Goal: Task Accomplishment & Management: Manage account settings

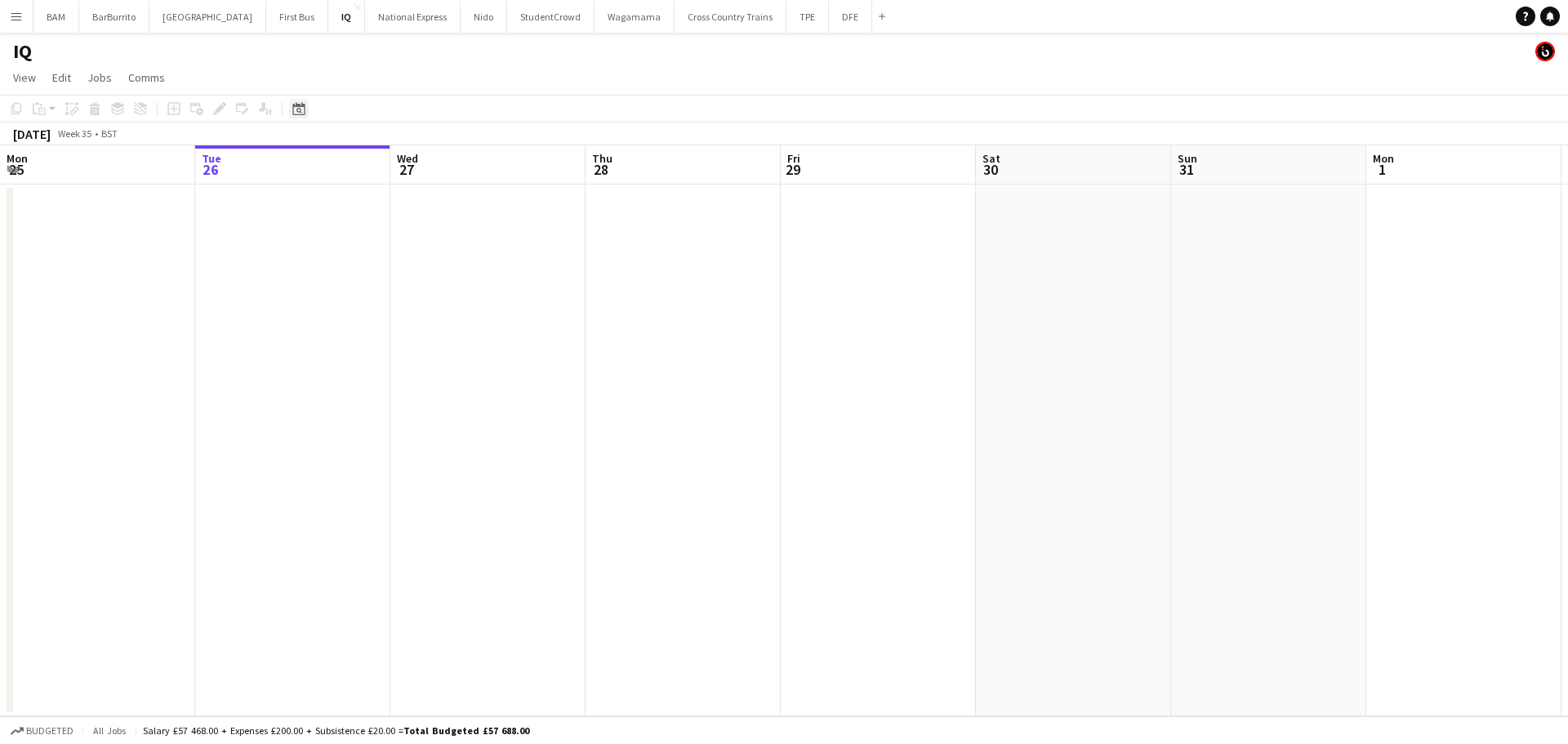
click at [295, 111] on icon "Date picker" at bounding box center [299, 109] width 13 height 13
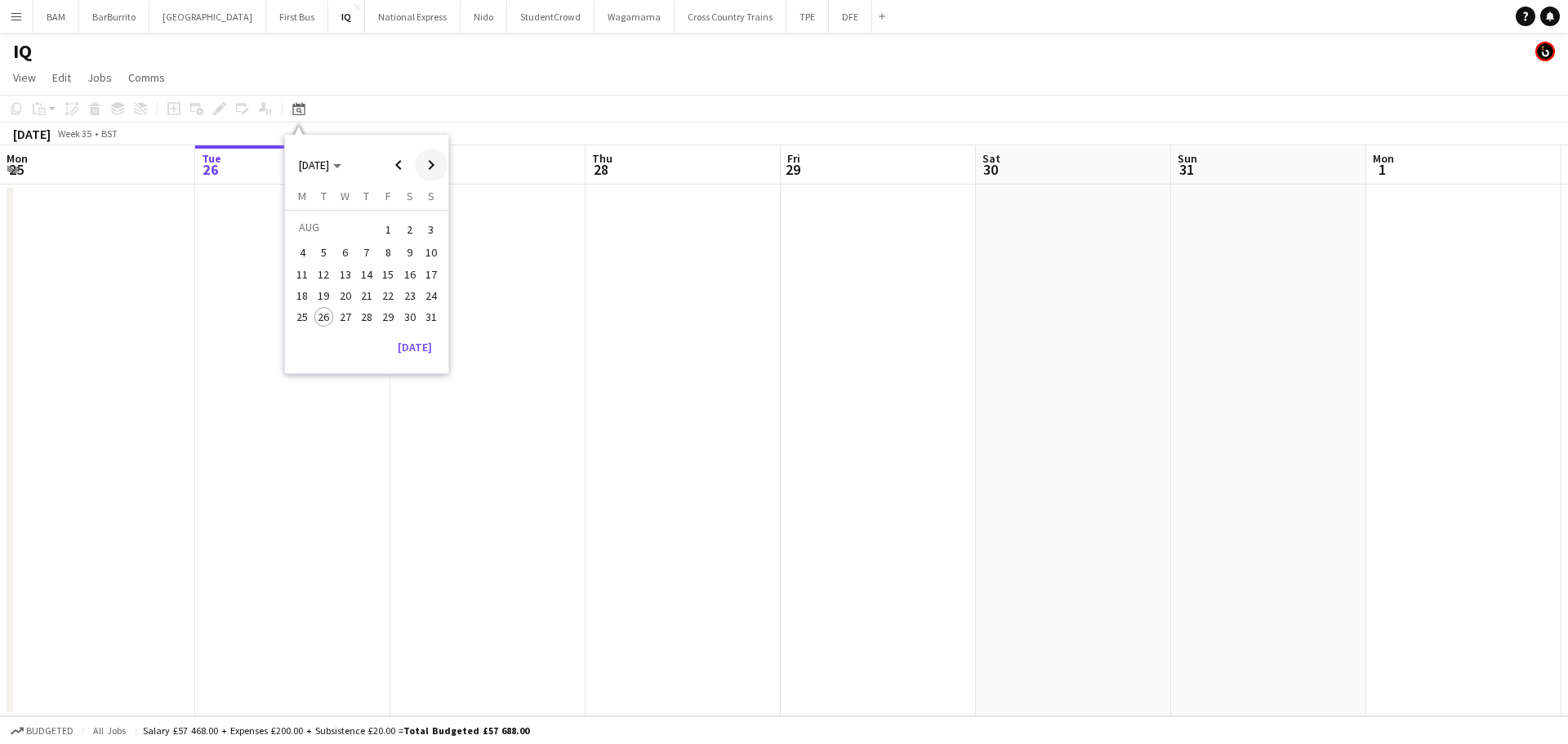
click at [420, 161] on span "Next month" at bounding box center [431, 165] width 32 height 32
click at [348, 292] on span "17" at bounding box center [346, 292] width 20 height 20
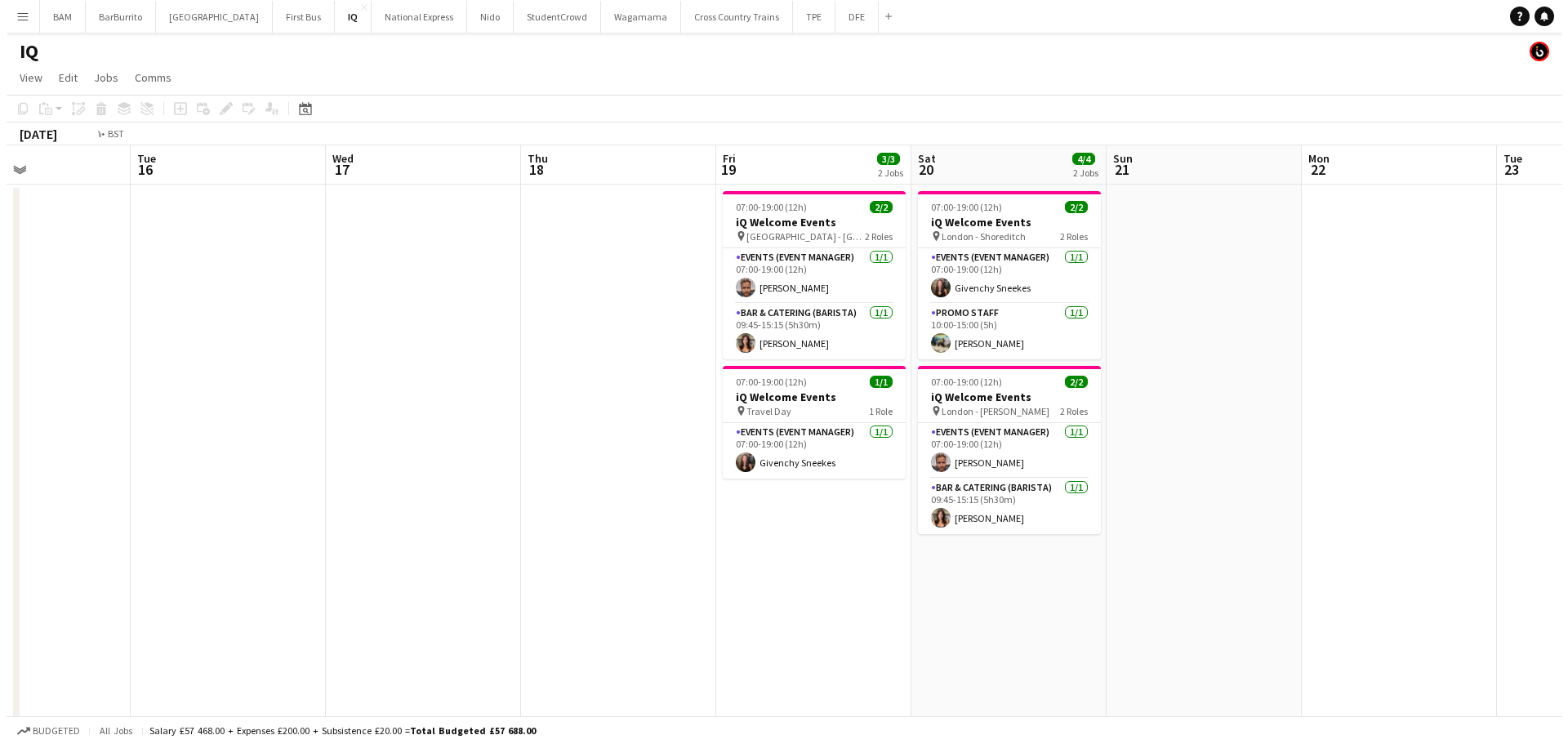
scroll to position [0, 499]
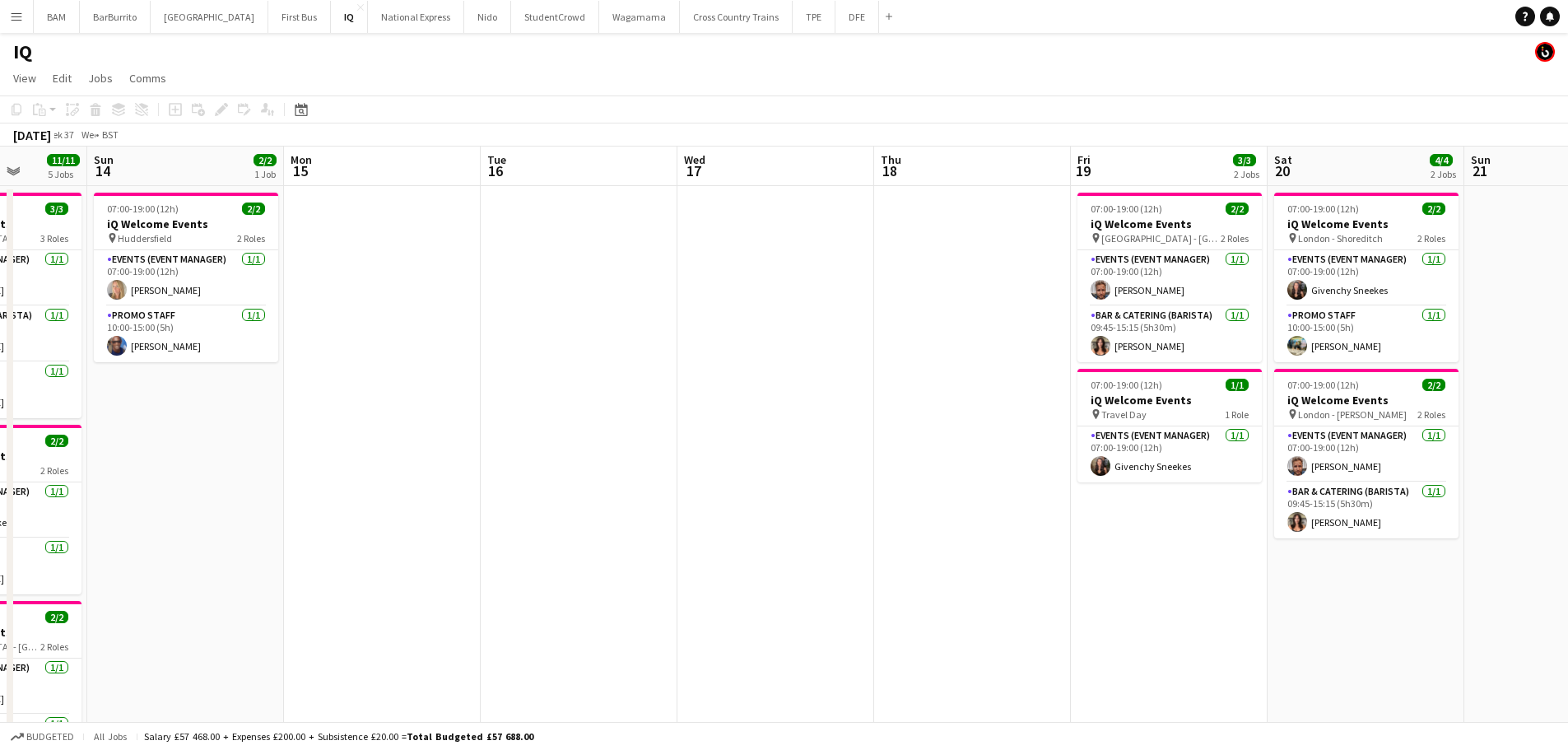
drag, startPoint x: 421, startPoint y: 300, endPoint x: 840, endPoint y: 333, distance: 420.3
click at [840, 333] on app-calendar-viewport "Thu 11 Fri 12 Sat 13 11/11 5 Jobs Sun 14 2/2 1 Job Mon 15 Tue 16 Wed 17 Thu 18 …" at bounding box center [784, 654] width 1568 height 1016
click at [836, 19] on button "DFE Close" at bounding box center [857, 17] width 44 height 32
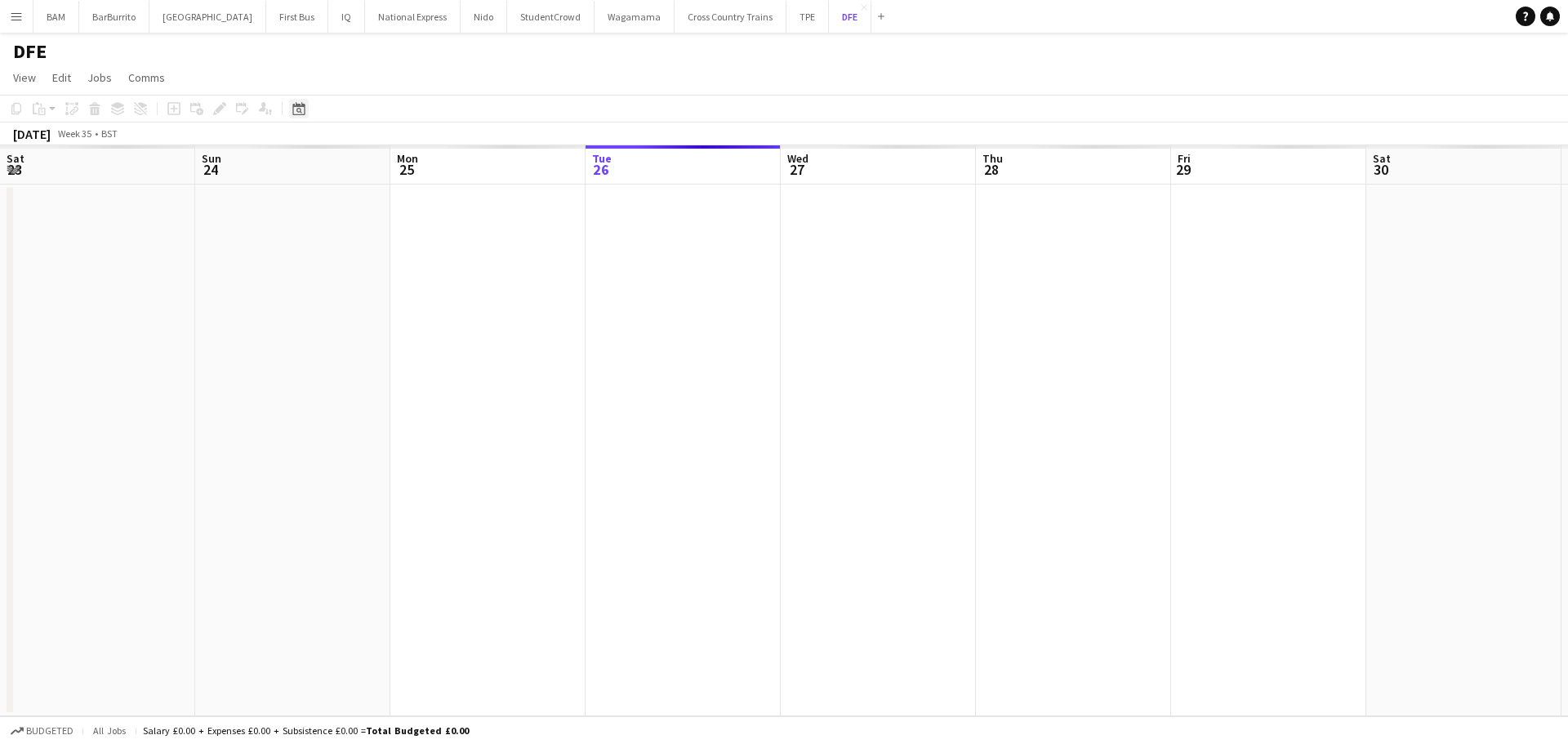
scroll to position [0, 391]
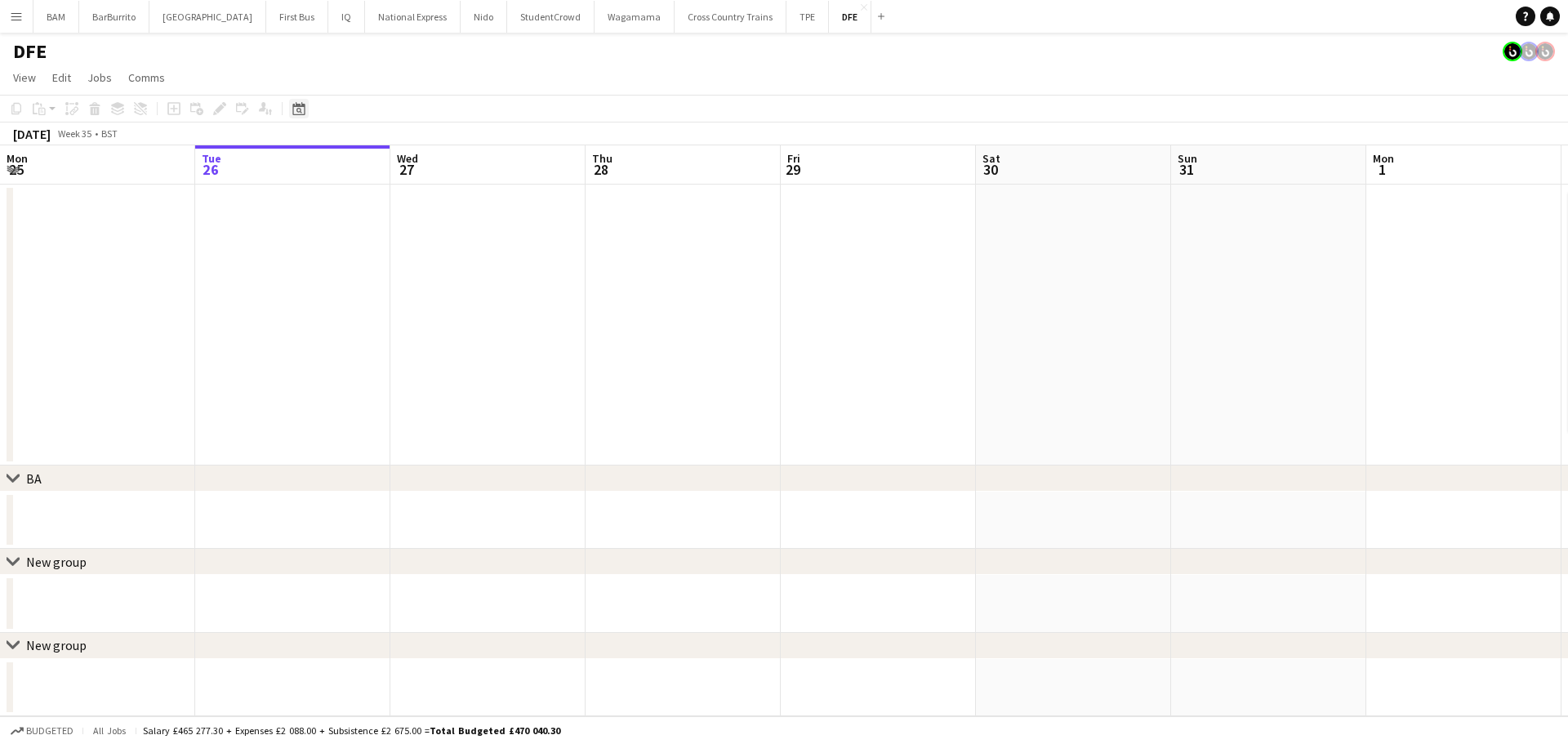
click at [299, 116] on div "Date picker" at bounding box center [299, 109] width 20 height 20
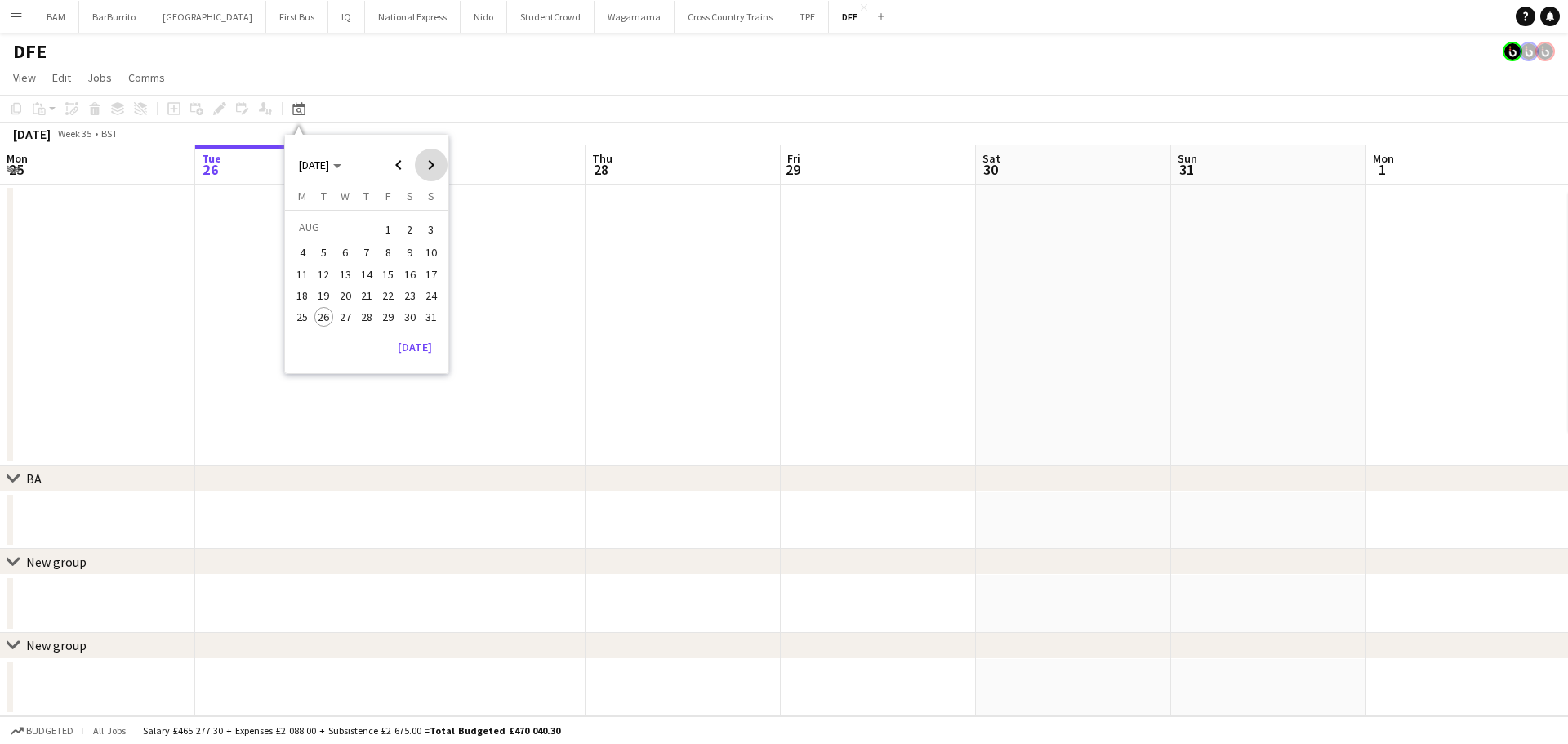
click at [430, 167] on span "Next month" at bounding box center [431, 165] width 32 height 32
click at [335, 290] on button "17" at bounding box center [346, 292] width 22 height 22
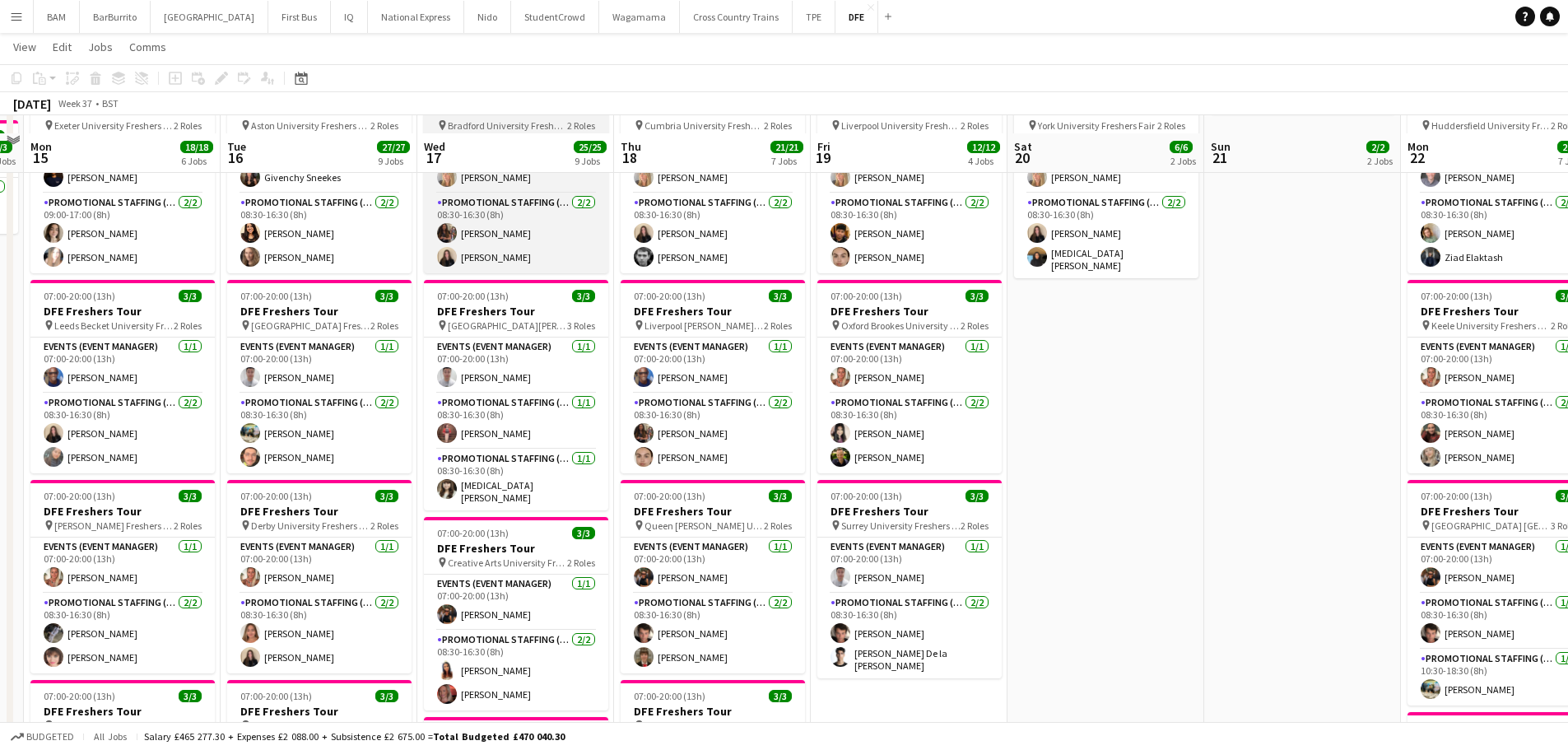
scroll to position [329, 0]
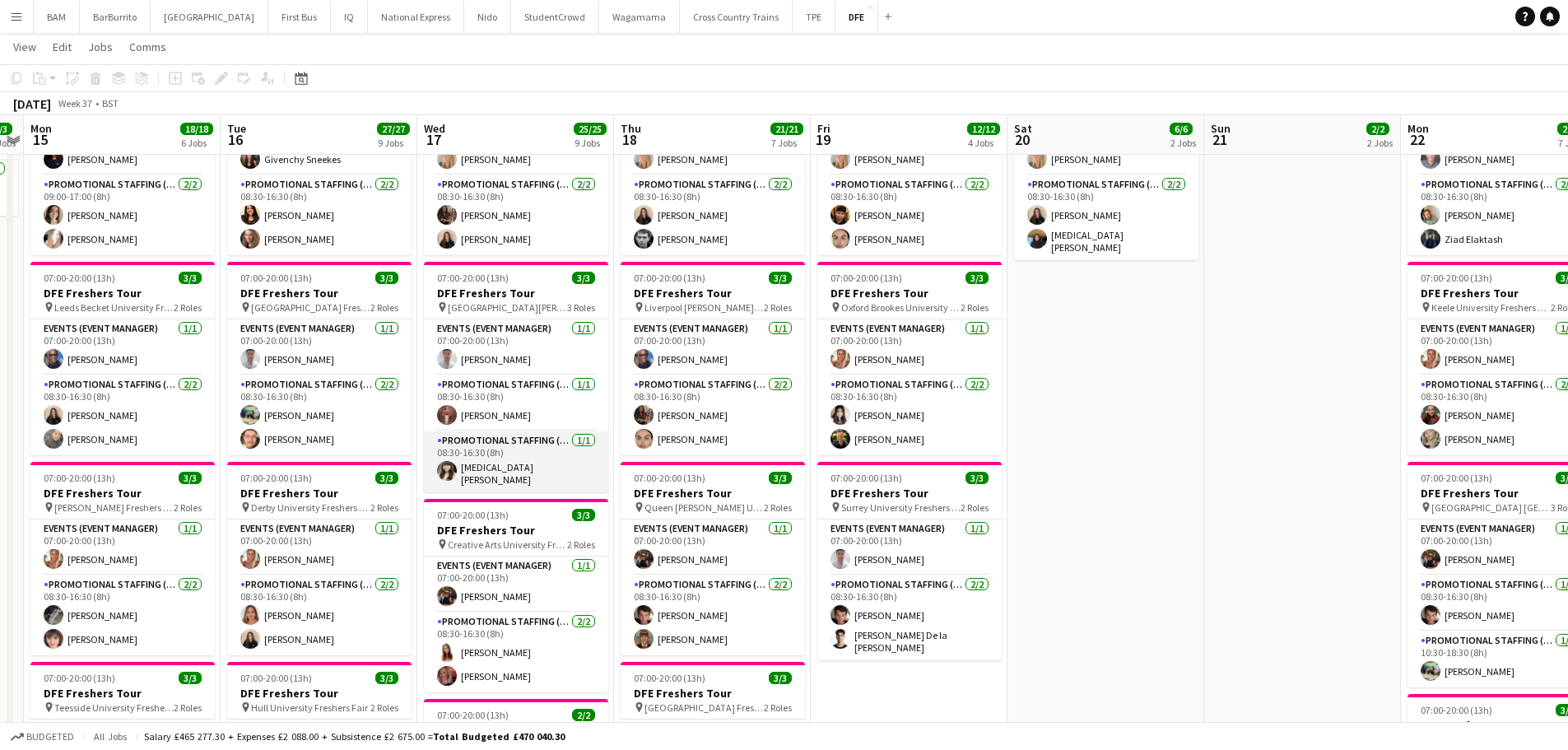
click at [551, 462] on app-card-role "Promotional Staffing (Brand Ambassadors) 1/1 08:30-16:30 (8h) Yasmin Bird" at bounding box center [516, 462] width 184 height 61
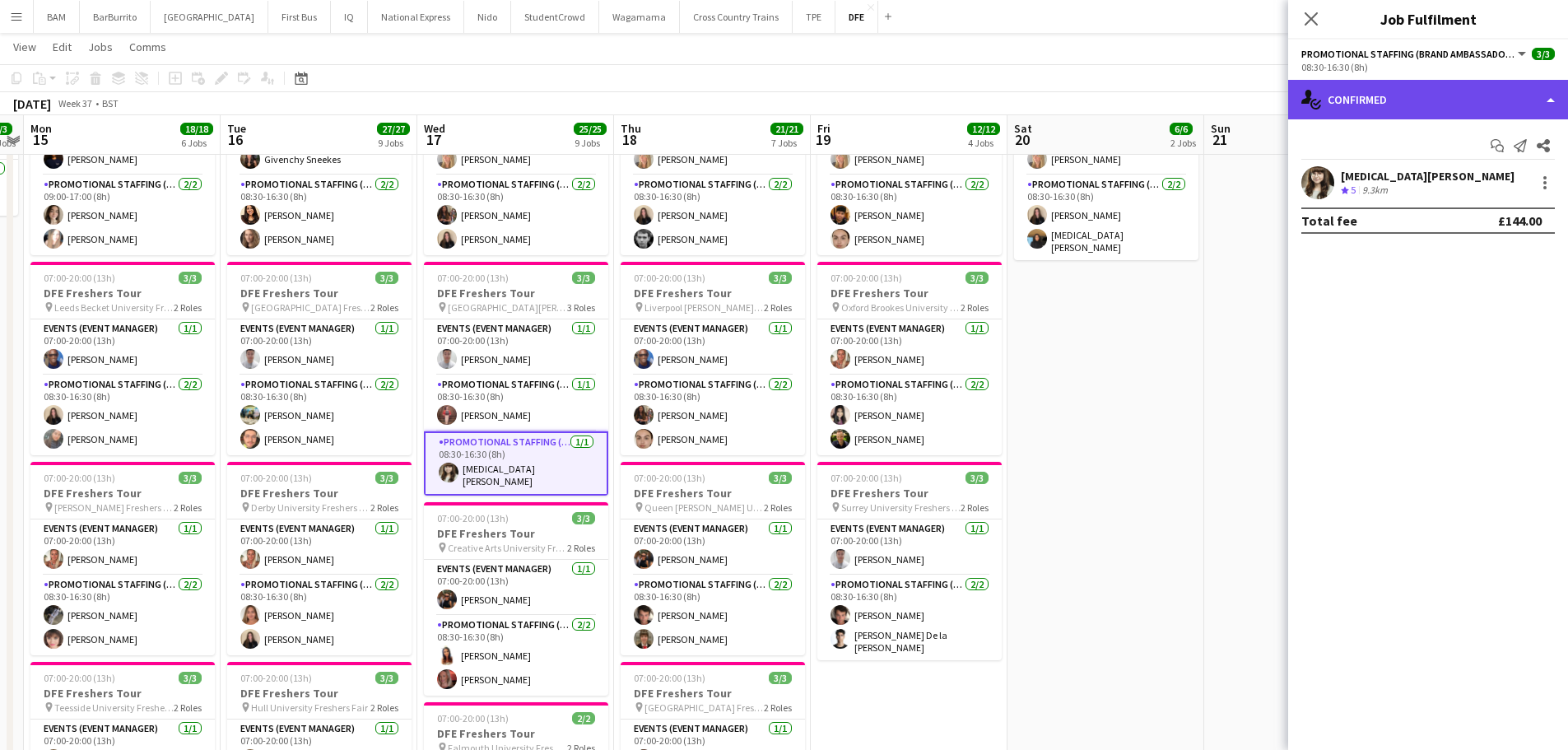
click at [1446, 94] on div "single-neutral-actions-check-2 Confirmed" at bounding box center [1428, 99] width 280 height 39
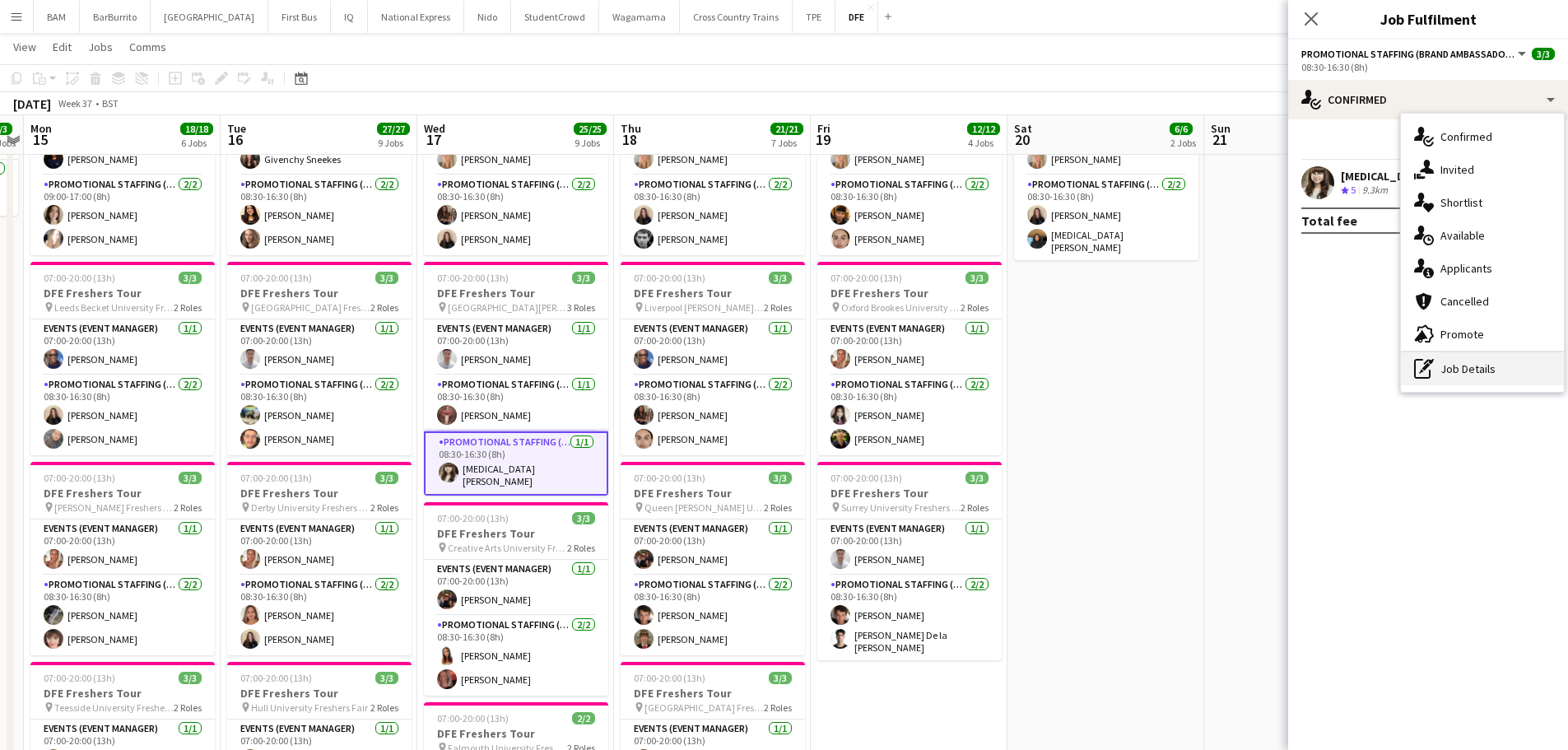
click at [1489, 375] on div "pen-write Job Details" at bounding box center [1483, 368] width 163 height 33
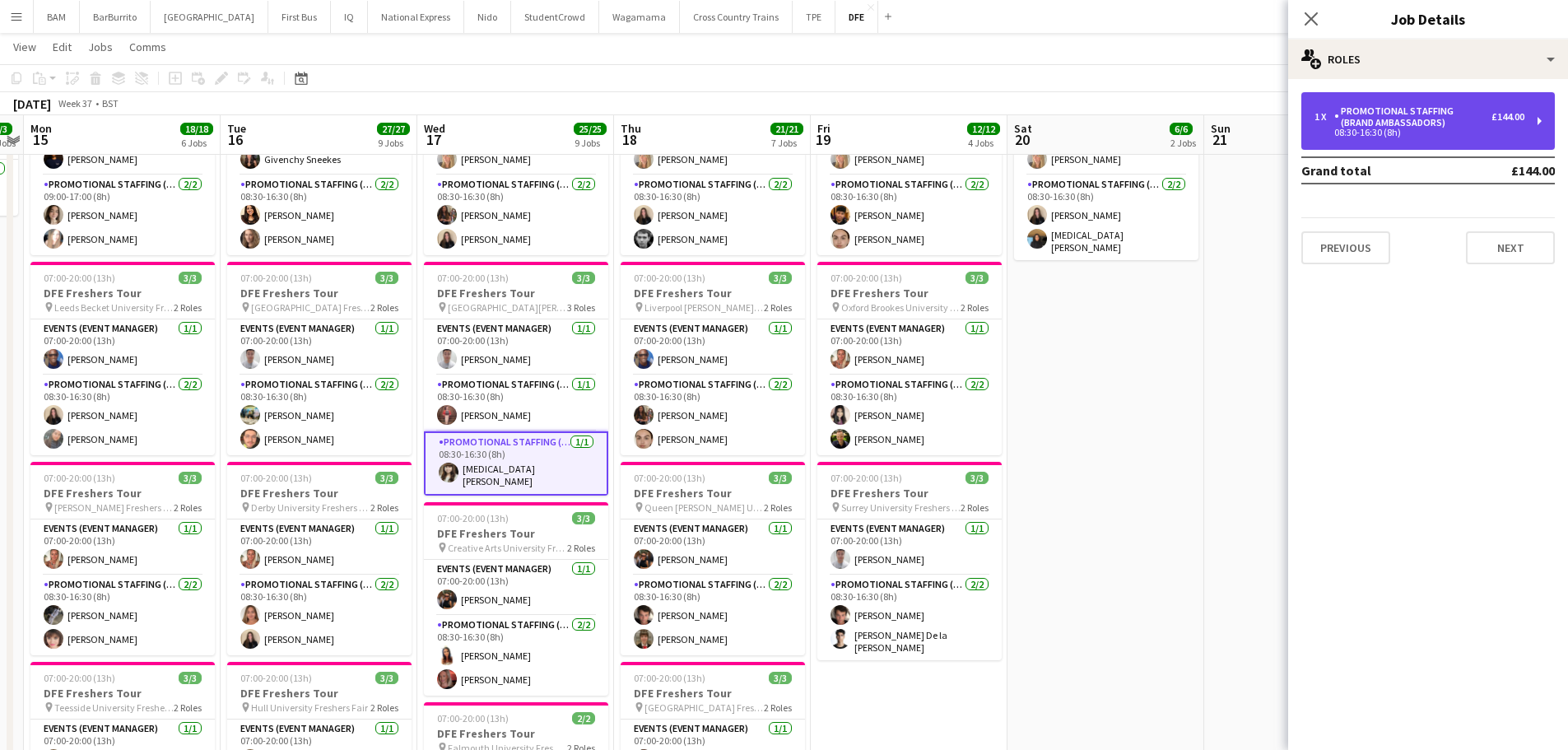
click at [1461, 117] on div "Promotional Staffing (Brand Ambassadors)" at bounding box center [1413, 117] width 158 height 23
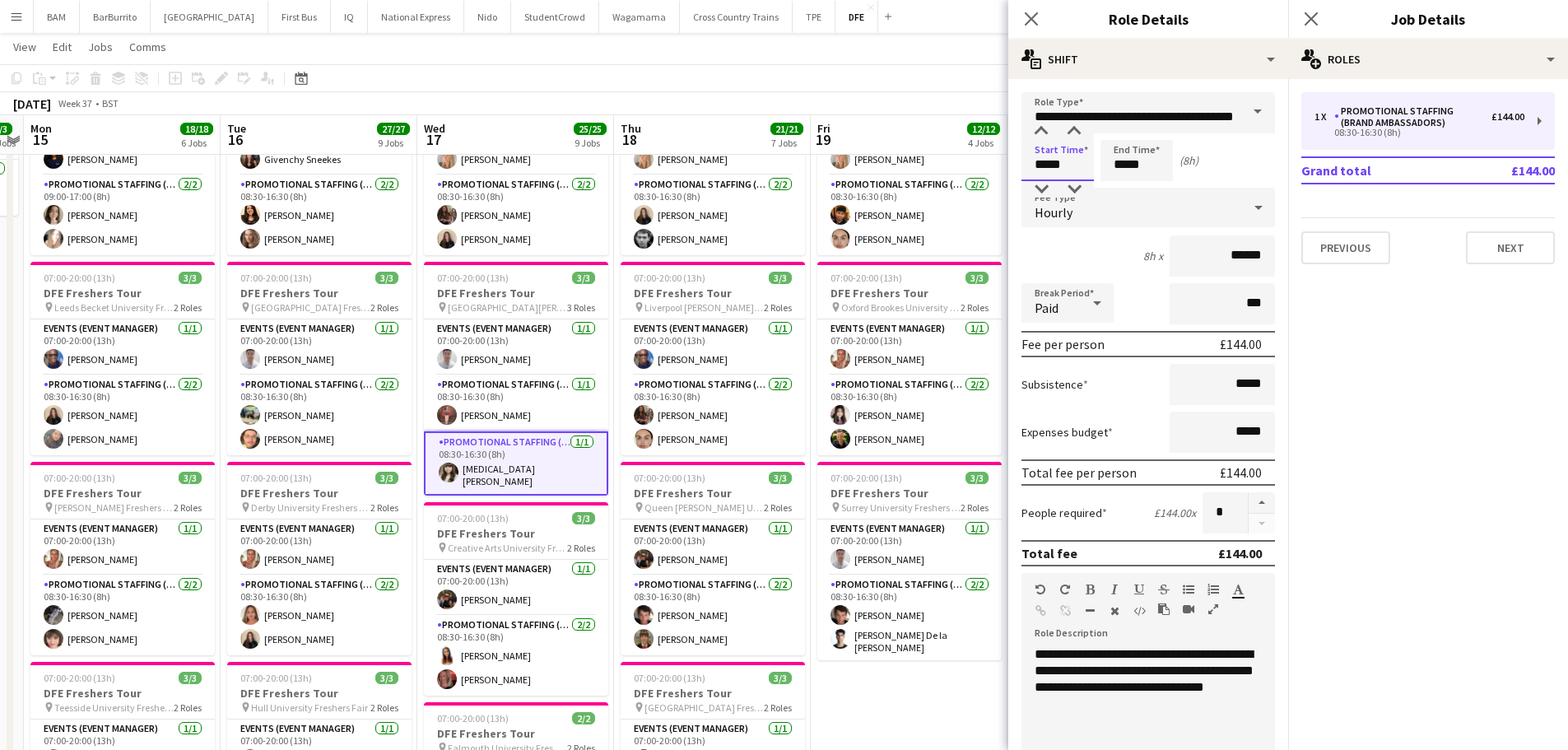
click at [1064, 166] on input "*****" at bounding box center [1058, 160] width 72 height 41
click at [1071, 192] on div at bounding box center [1074, 189] width 33 height 17
type input "*****"
click at [1071, 192] on div at bounding box center [1074, 189] width 33 height 17
click at [1129, 173] on input "*****" at bounding box center [1136, 160] width 72 height 41
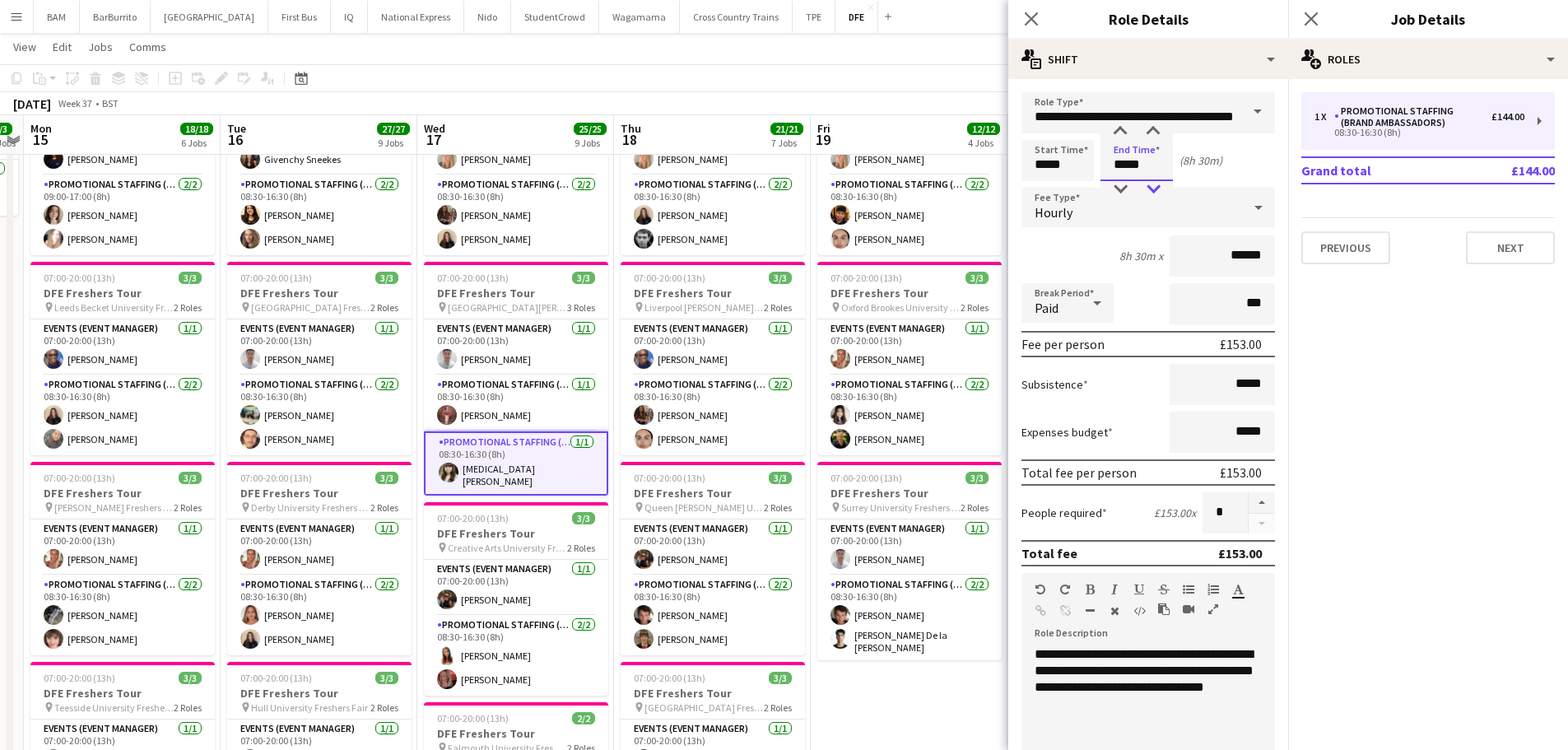
click at [1159, 184] on div at bounding box center [1152, 189] width 33 height 17
type input "*****"
click at [1161, 187] on div at bounding box center [1152, 189] width 33 height 17
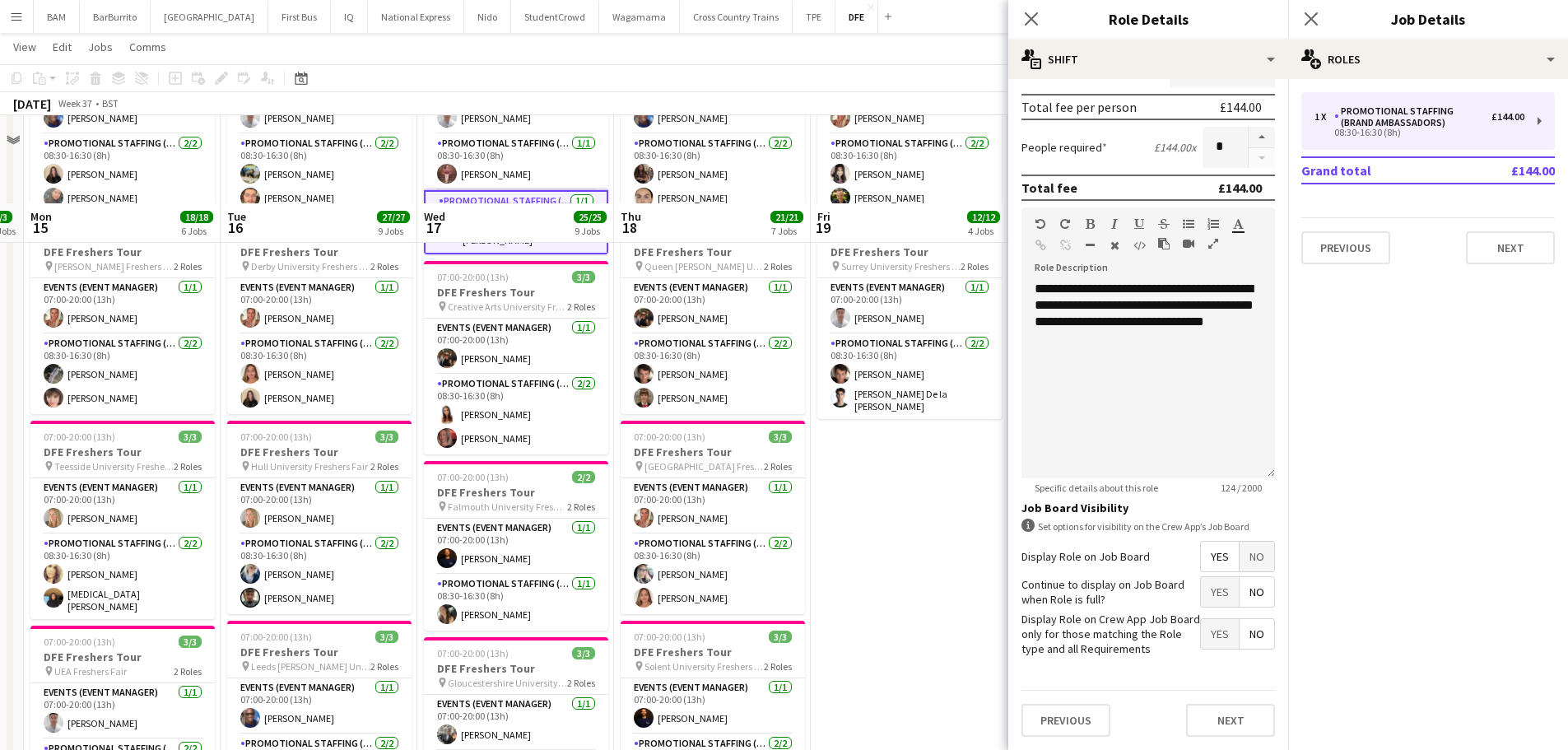
scroll to position [659, 0]
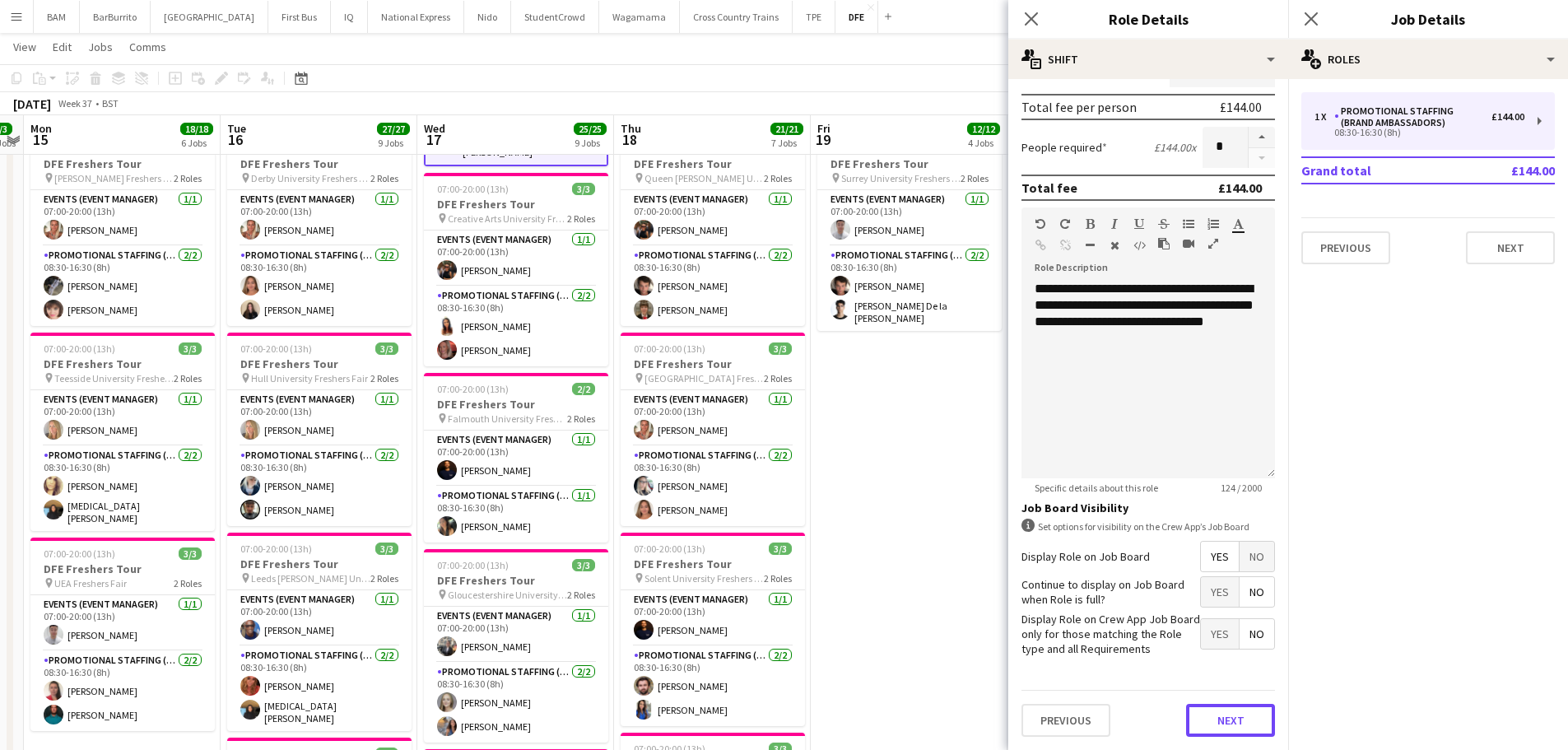
drag, startPoint x: 1208, startPoint y: 710, endPoint x: 1244, endPoint y: 629, distance: 88.6
click at [1208, 711] on button "Next" at bounding box center [1230, 720] width 89 height 33
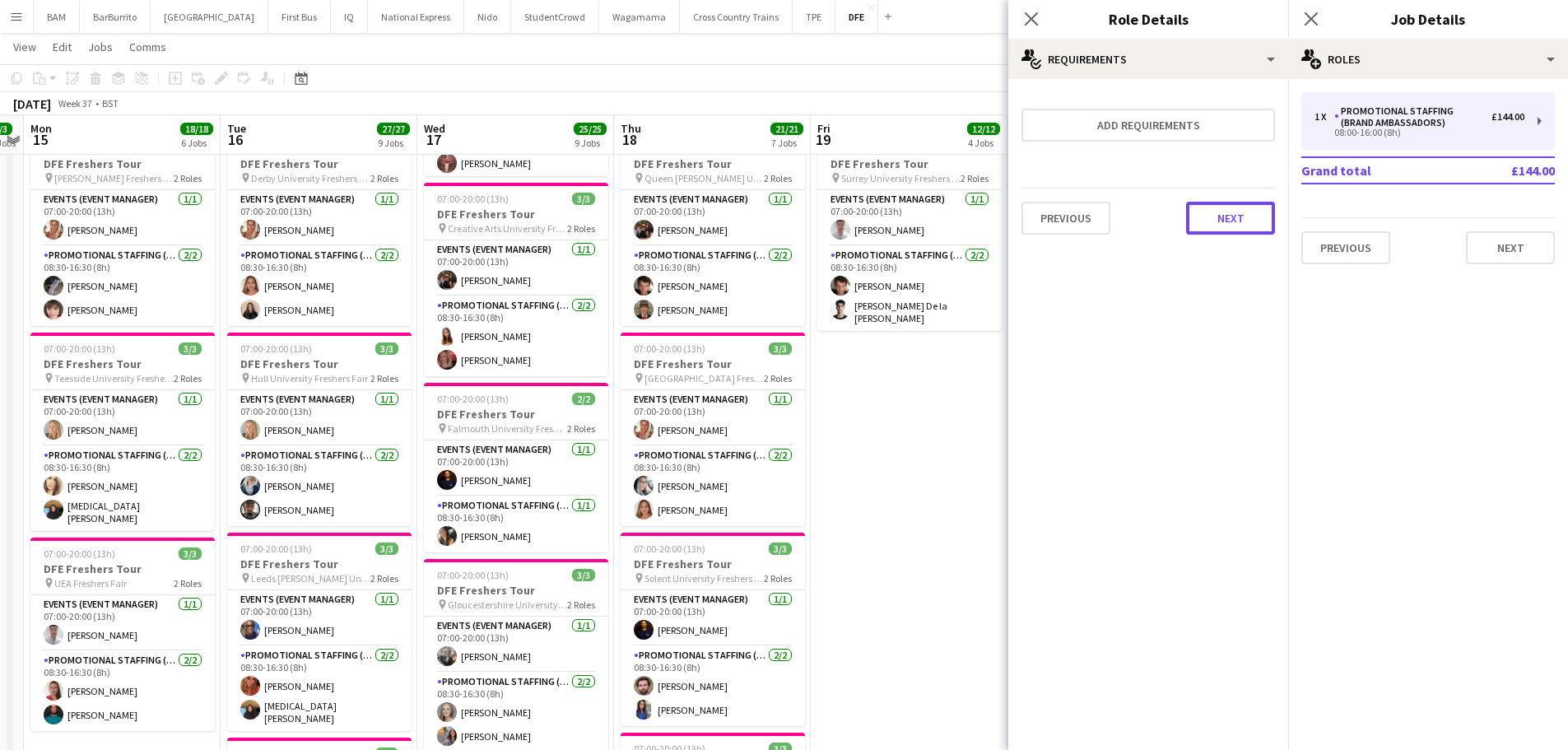
click at [1220, 220] on button "Next" at bounding box center [1230, 218] width 89 height 33
click at [1217, 218] on button "Finish" at bounding box center [1245, 220] width 62 height 33
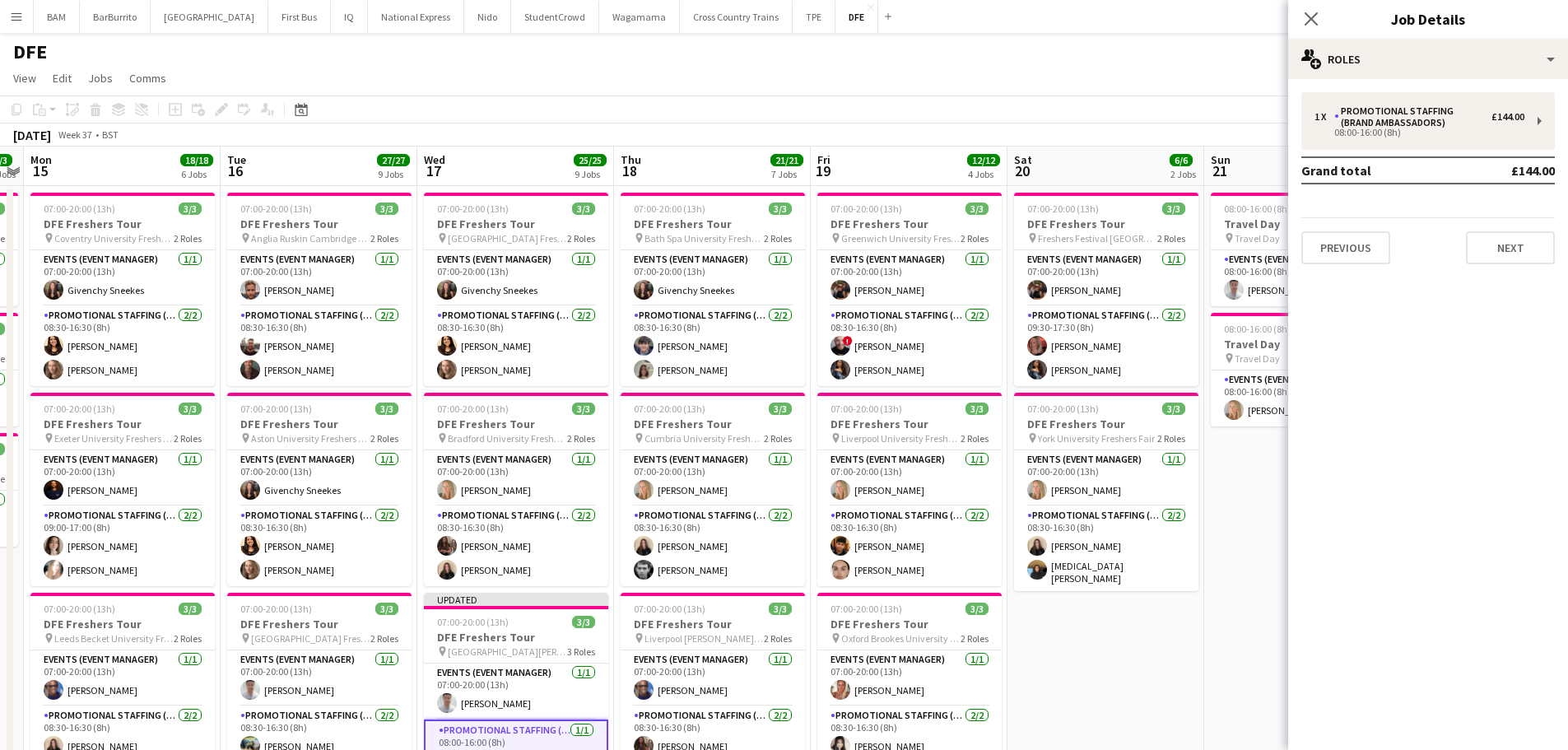
click at [1120, 54] on div "DFE" at bounding box center [784, 48] width 1568 height 31
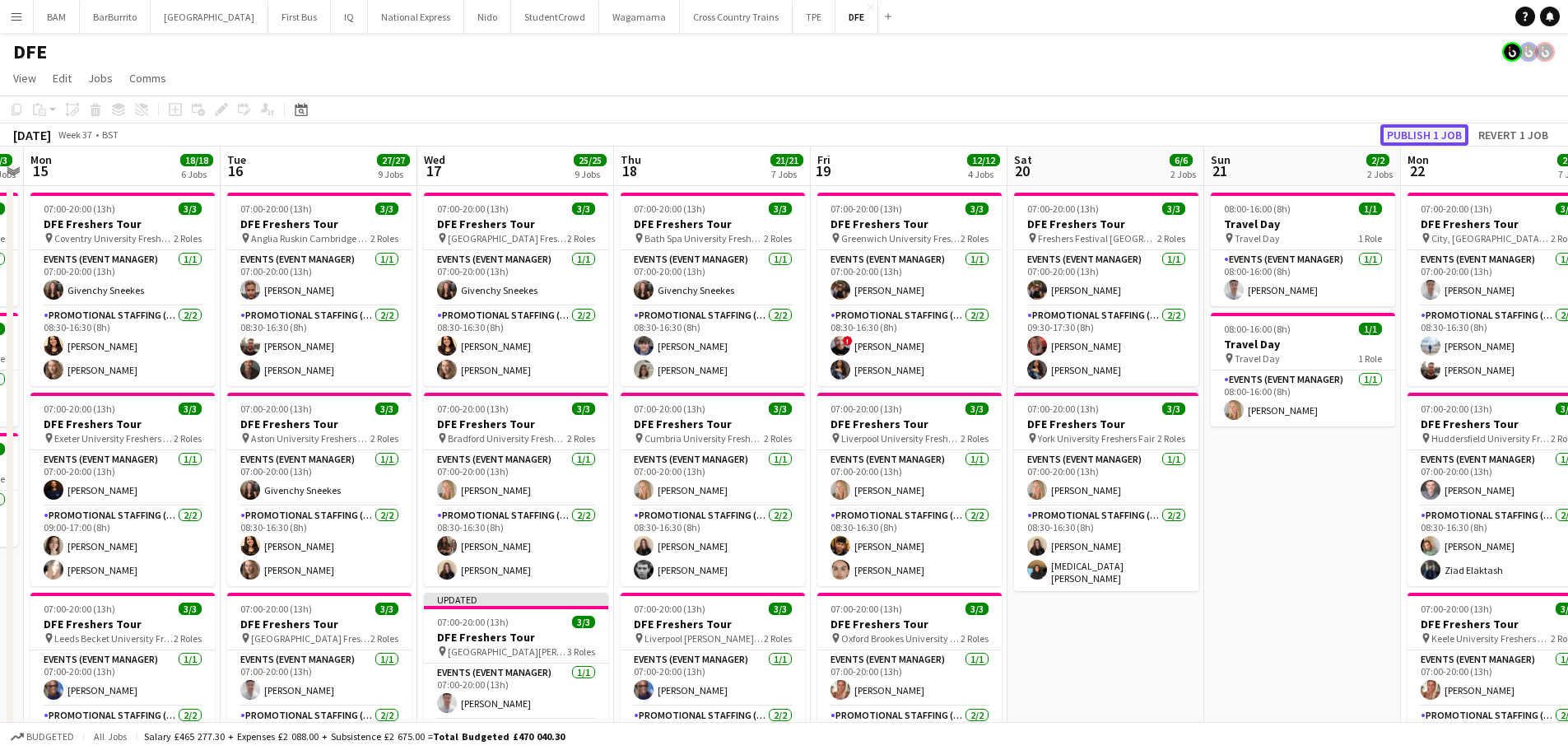
click at [1454, 129] on button "Publish 1 job" at bounding box center [1424, 135] width 88 height 22
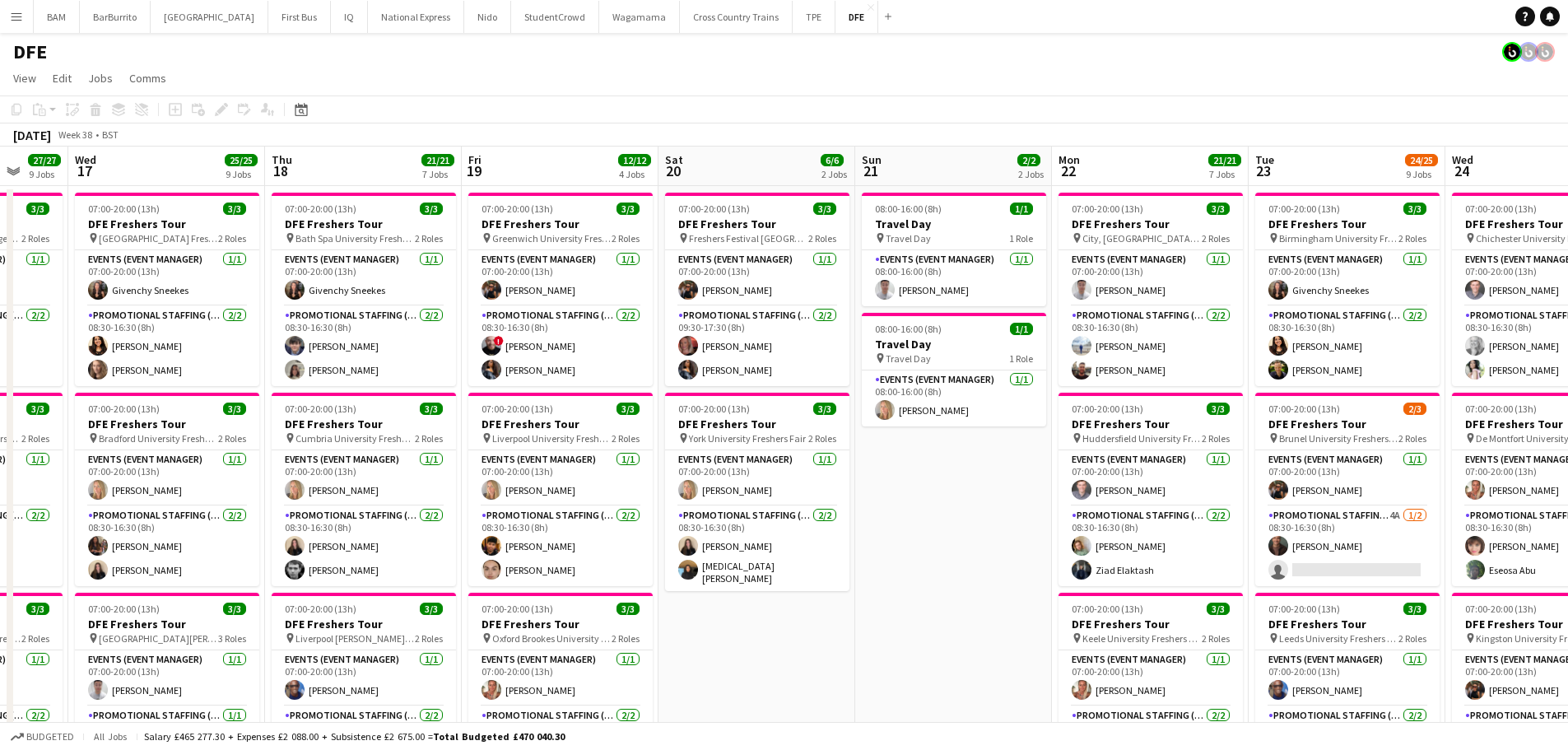
drag, startPoint x: 1332, startPoint y: 298, endPoint x: 503, endPoint y: 201, distance: 834.7
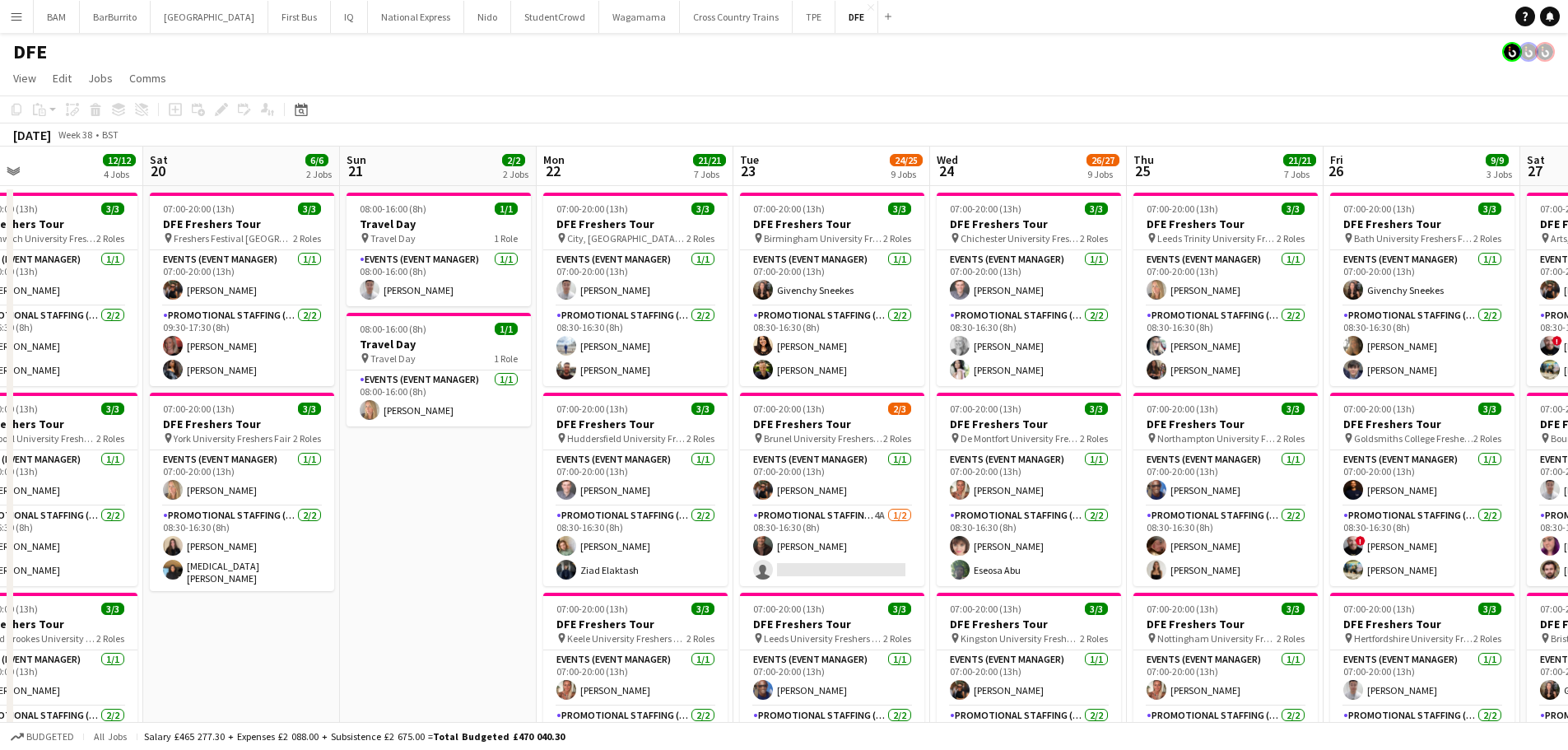
click at [27, 18] on button "Menu" at bounding box center [16, 16] width 33 height 33
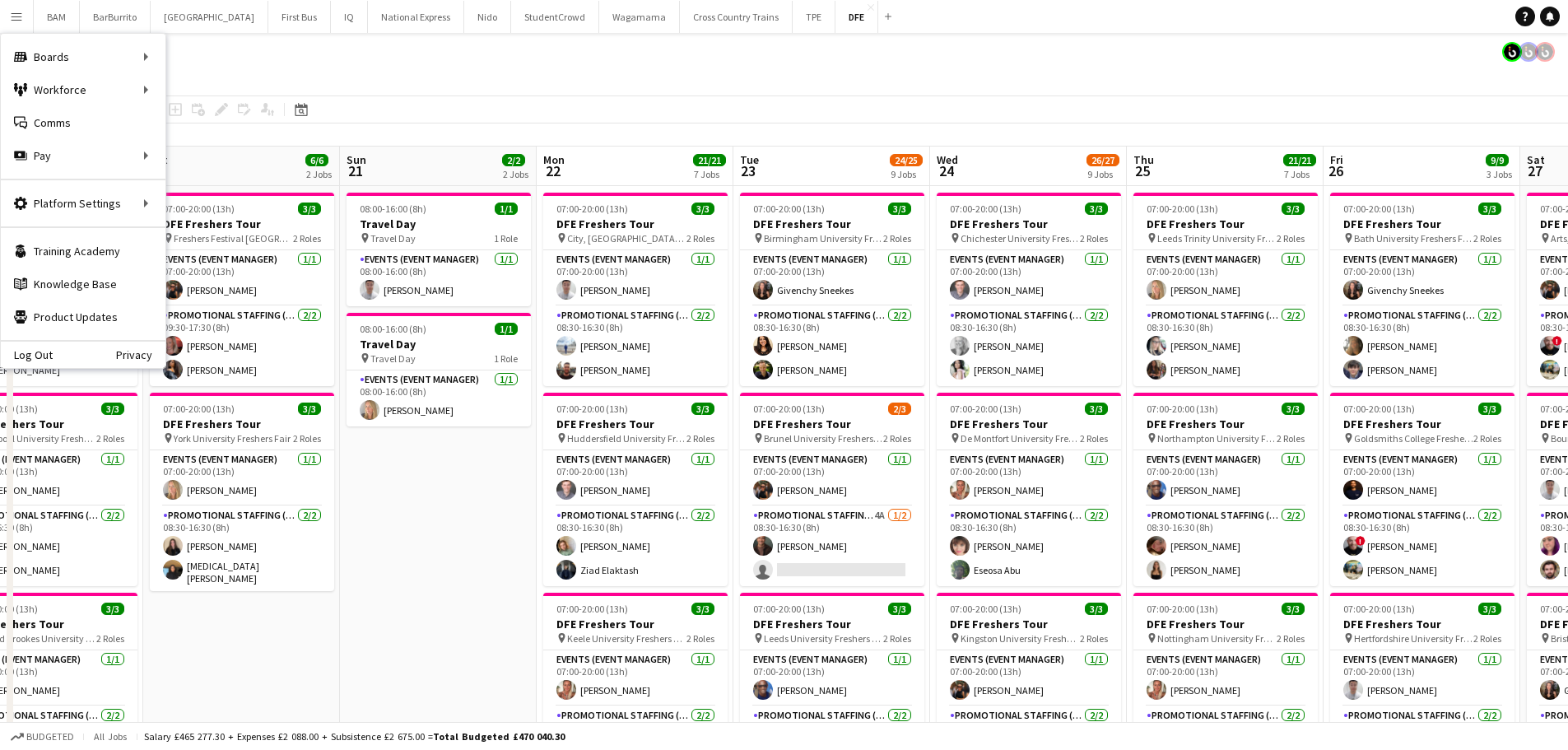
click at [839, 88] on app-page-menu "View Day view expanded Day view collapsed Month view Date picker Jump to today …" at bounding box center [784, 80] width 1568 height 31
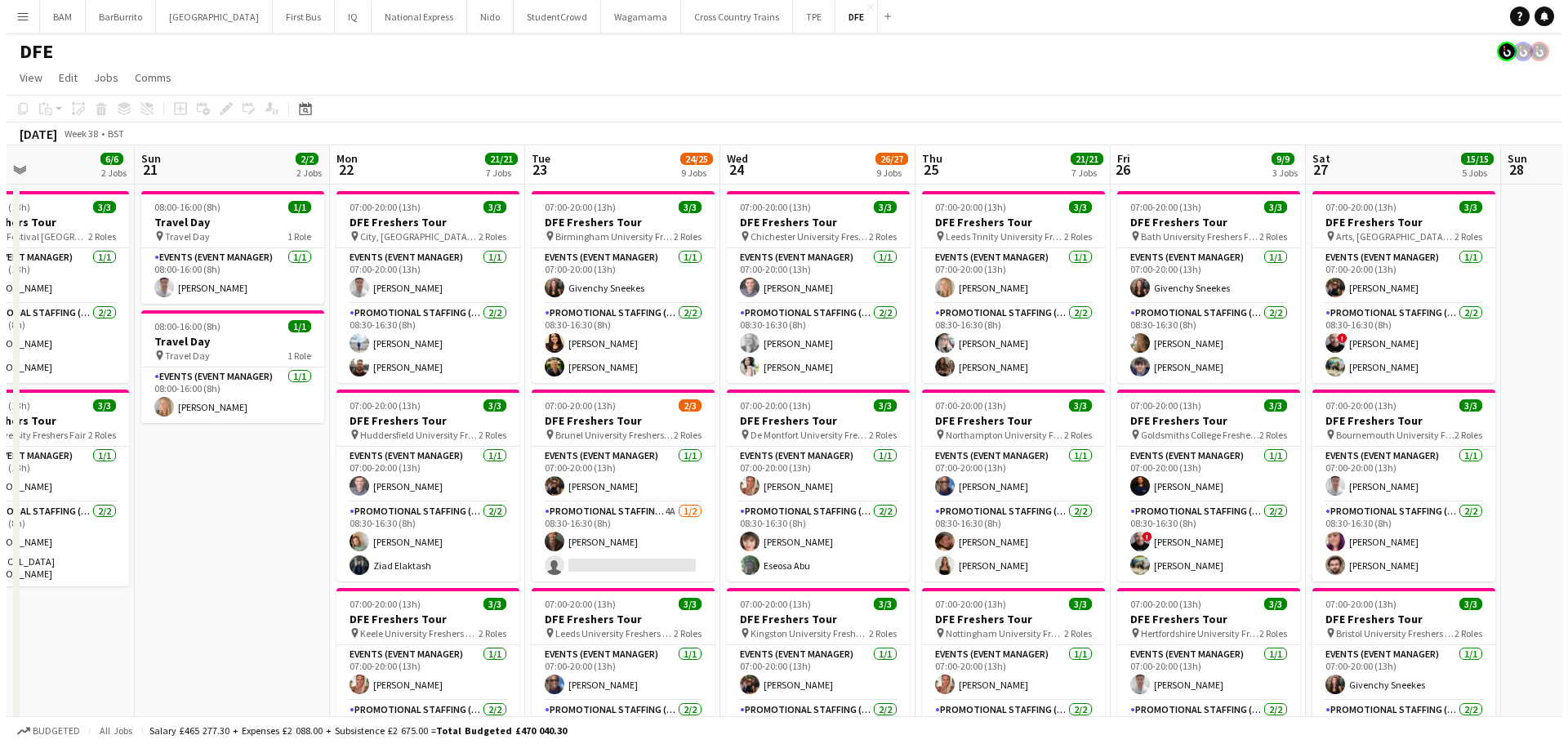
scroll to position [0, 466]
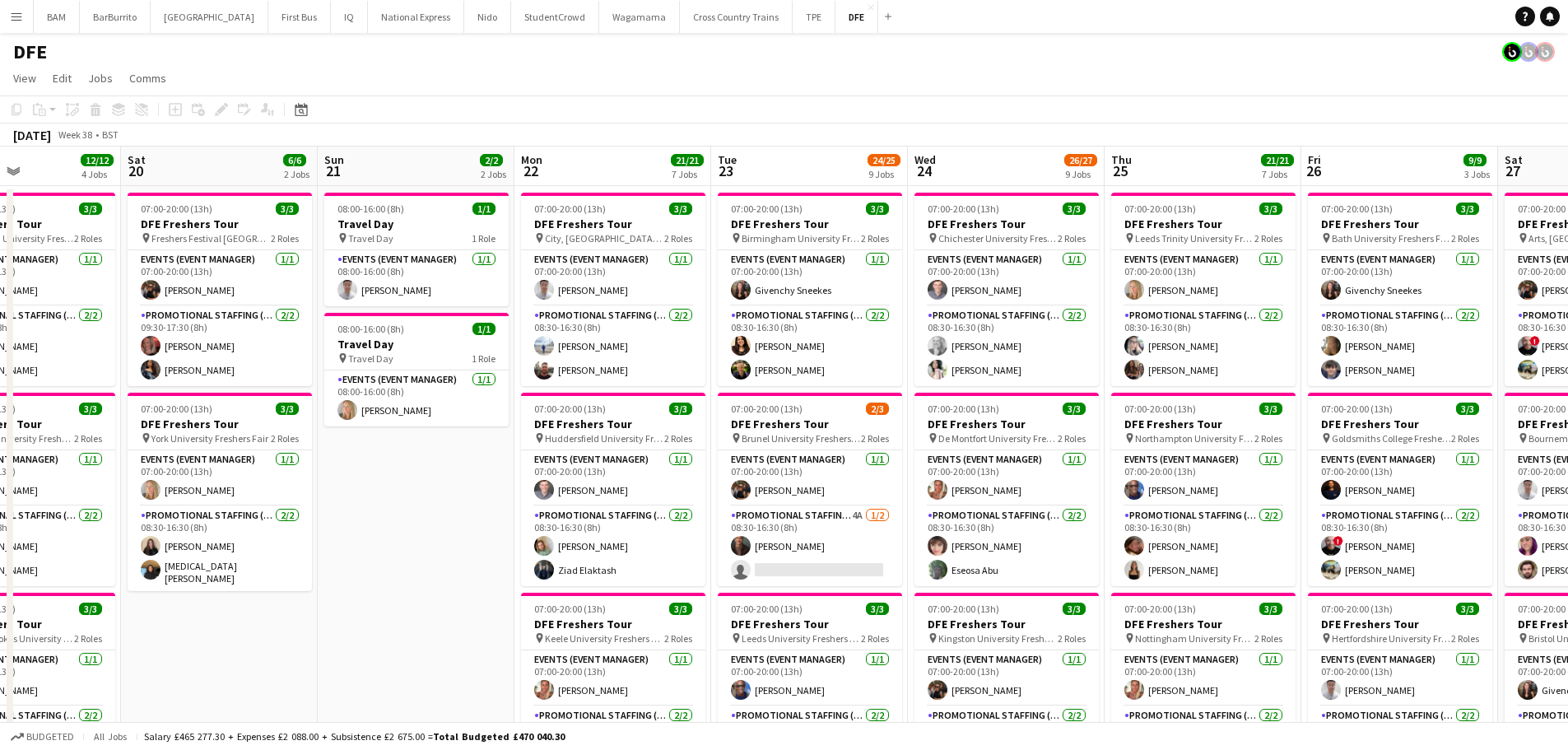
drag, startPoint x: 1062, startPoint y: 163, endPoint x: 843, endPoint y: 164, distance: 219.0
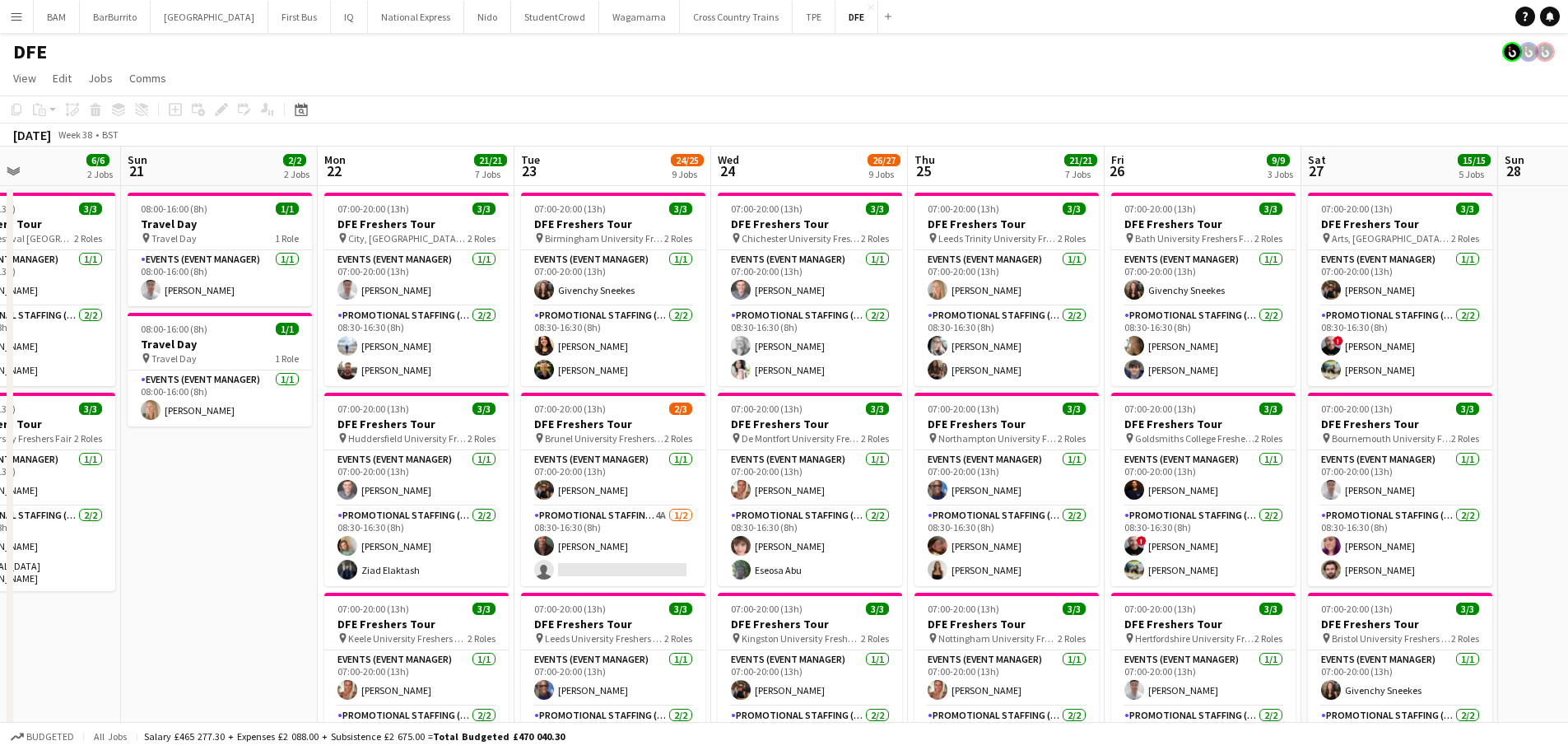
click at [23, 16] on button "Menu" at bounding box center [16, 16] width 33 height 33
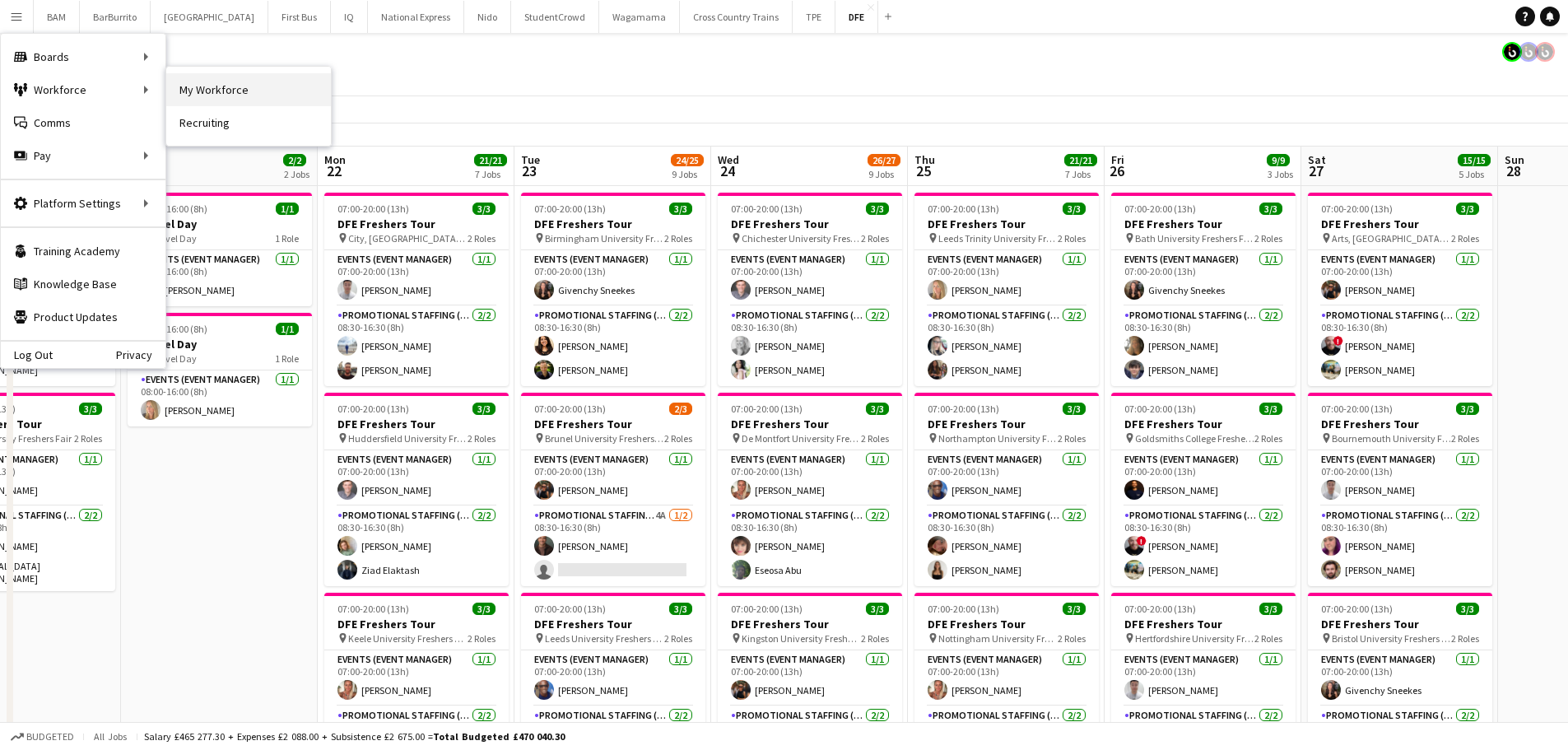
click at [251, 84] on link "My Workforce" at bounding box center [248, 89] width 164 height 33
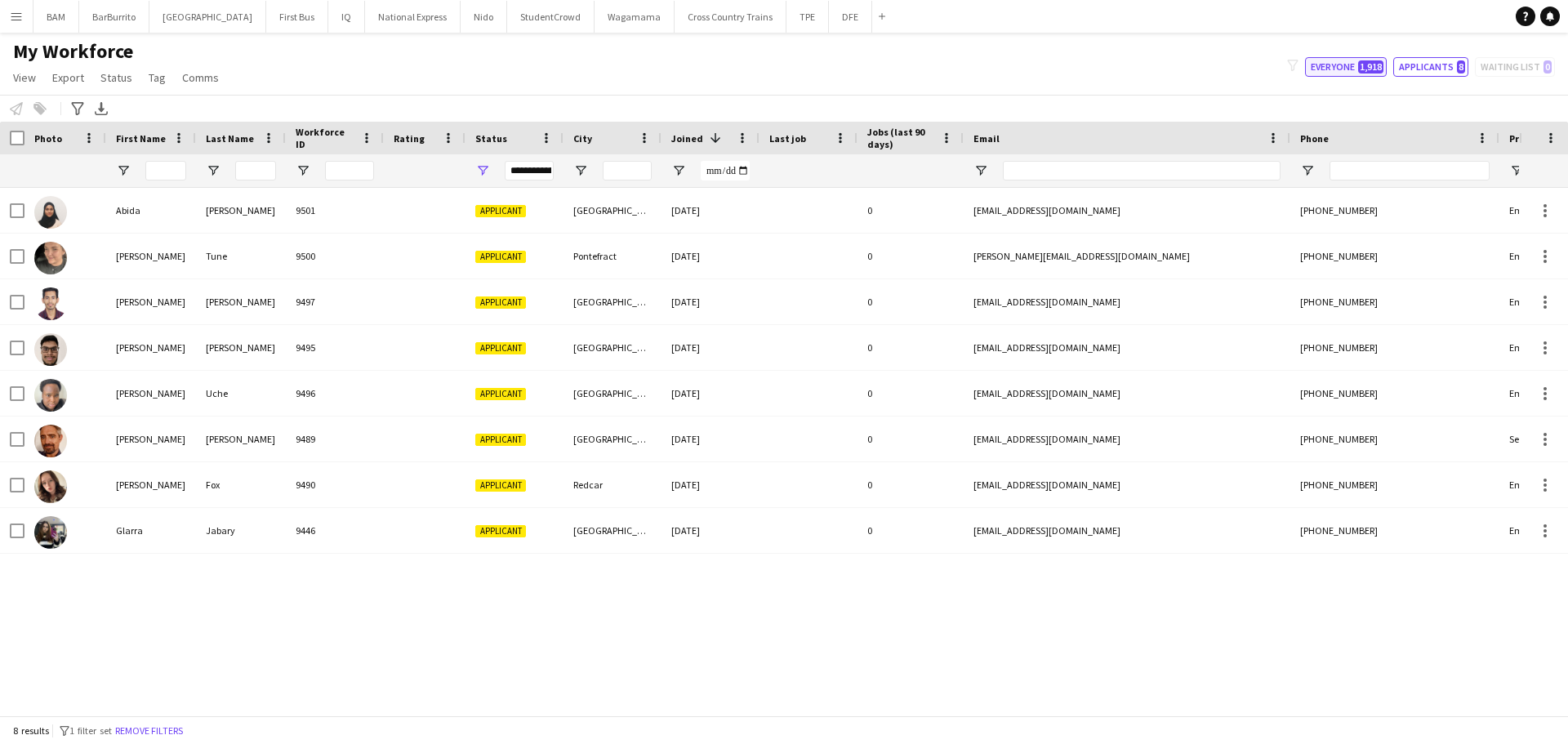
click at [1334, 67] on button "Everyone 1,918" at bounding box center [1346, 67] width 81 height 20
type input "**********"
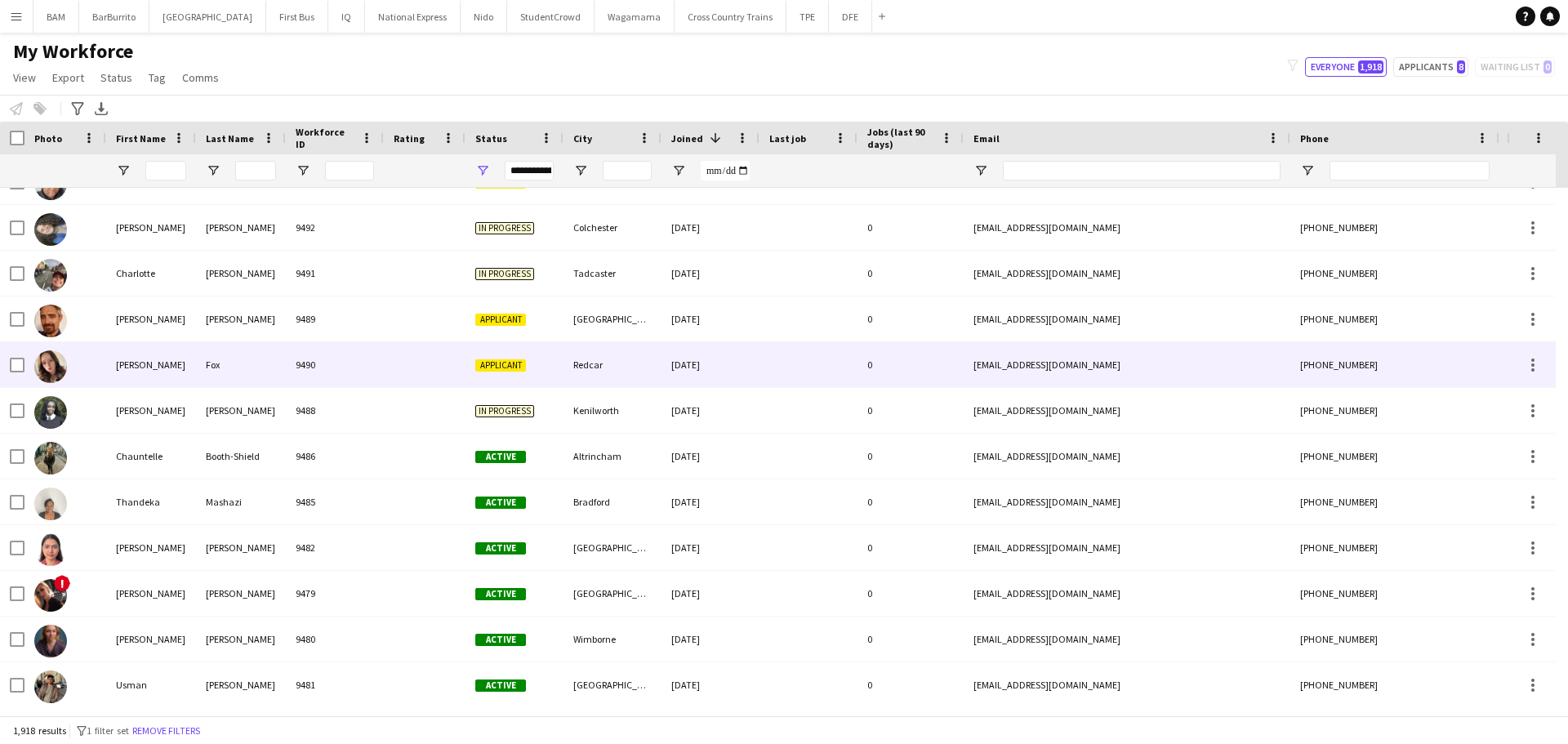
scroll to position [327, 0]
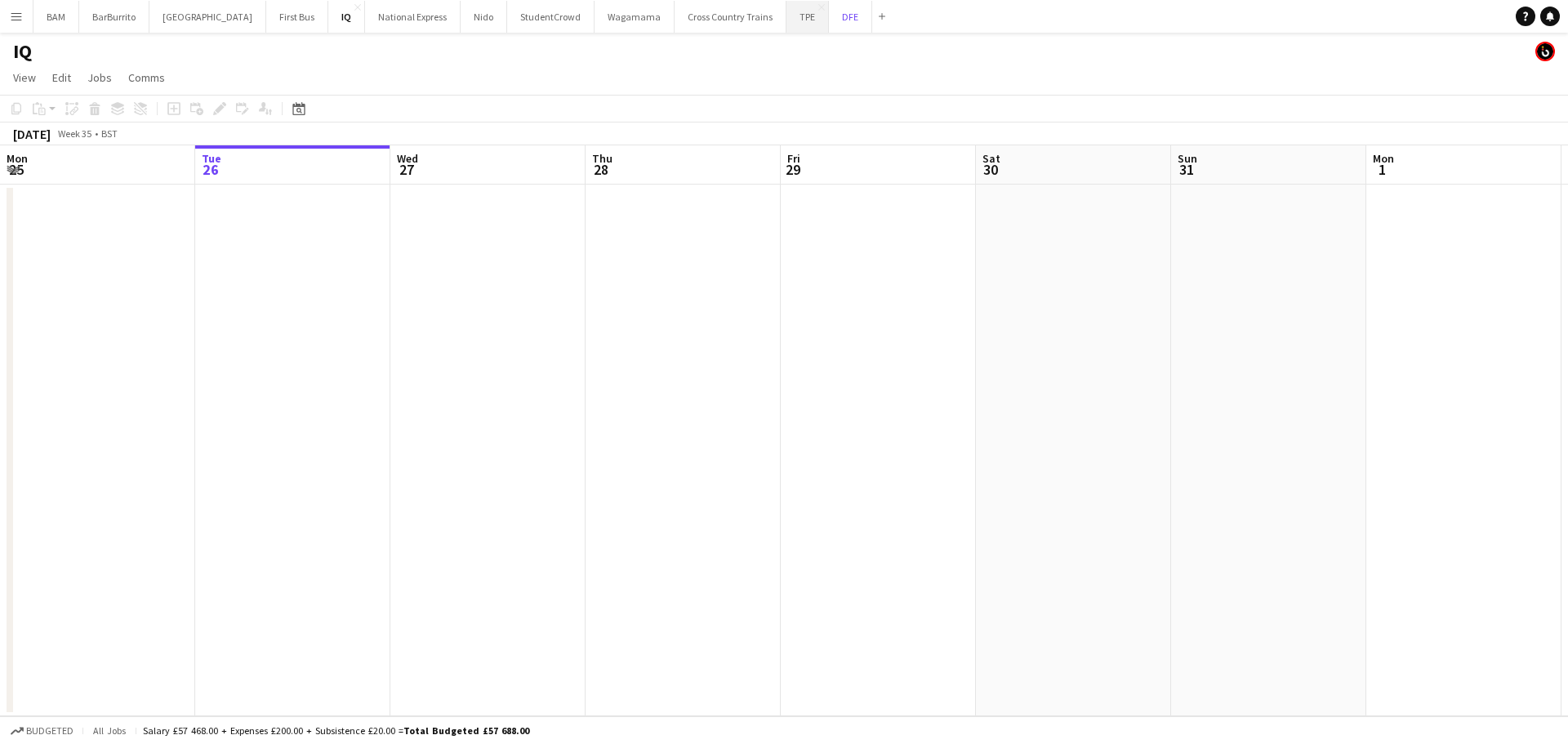
drag, startPoint x: 803, startPoint y: 16, endPoint x: 777, endPoint y: 31, distance: 30.0
click at [829, 17] on button "DFE Close" at bounding box center [851, 17] width 43 height 32
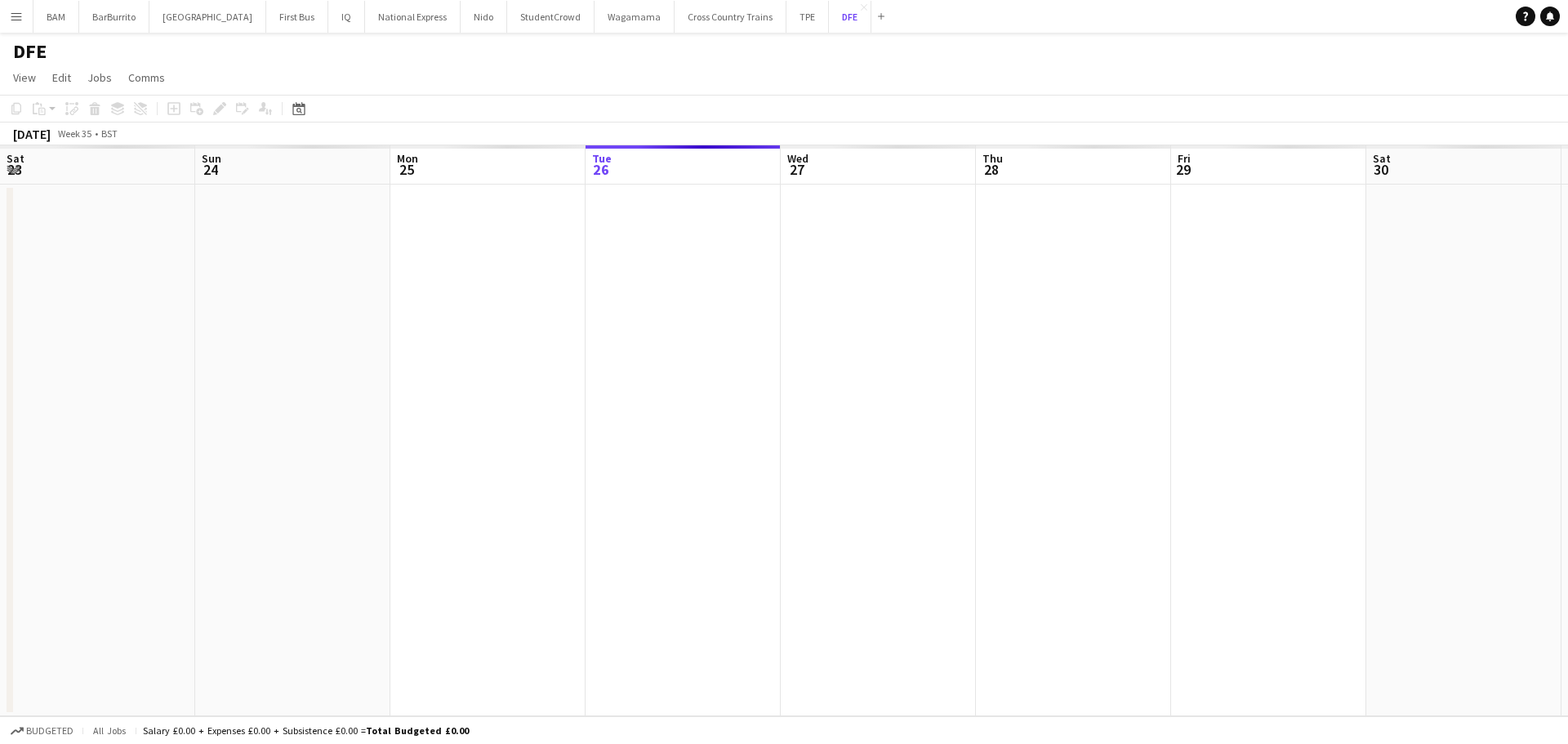
scroll to position [0, 391]
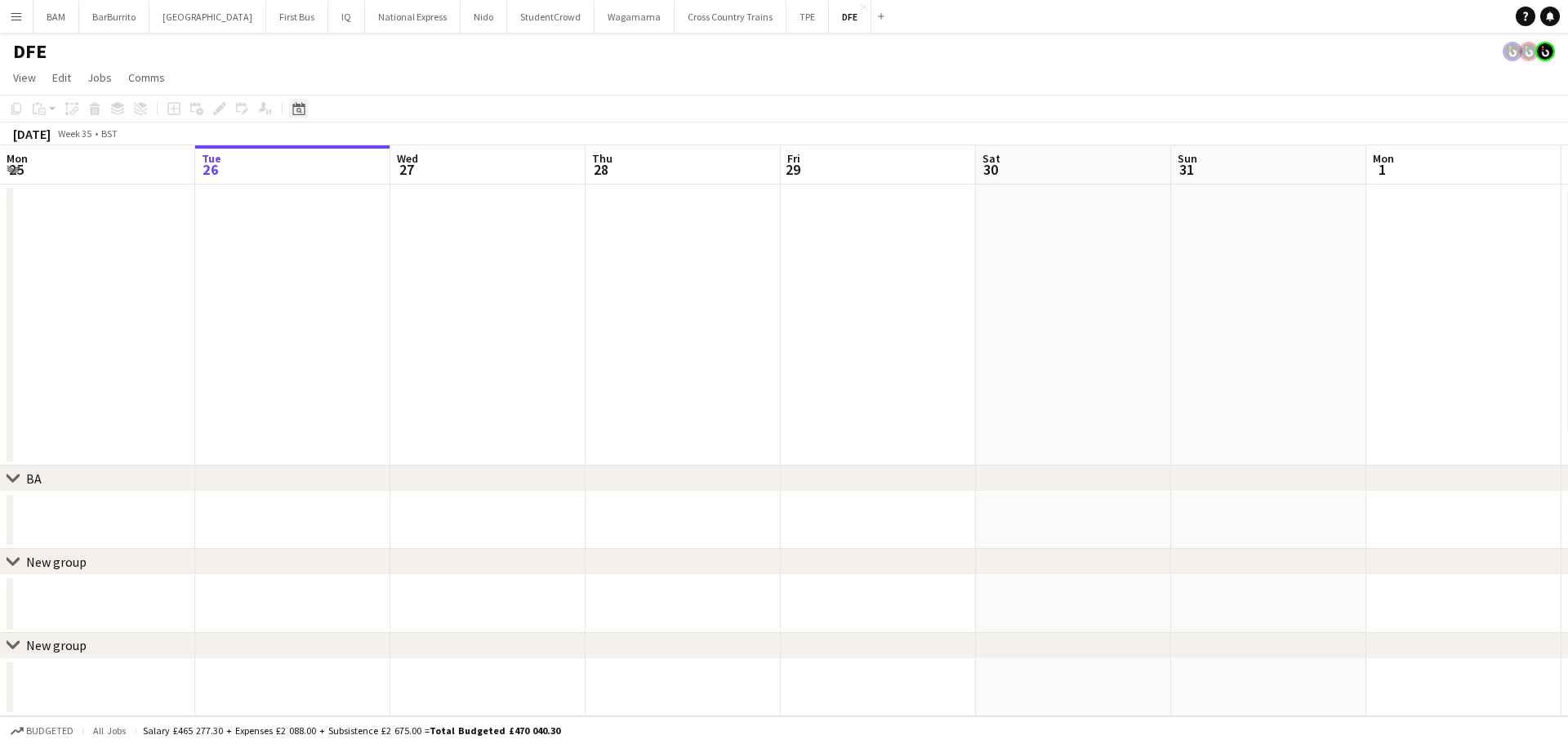
click at [305, 112] on div "Date picker" at bounding box center [299, 109] width 20 height 20
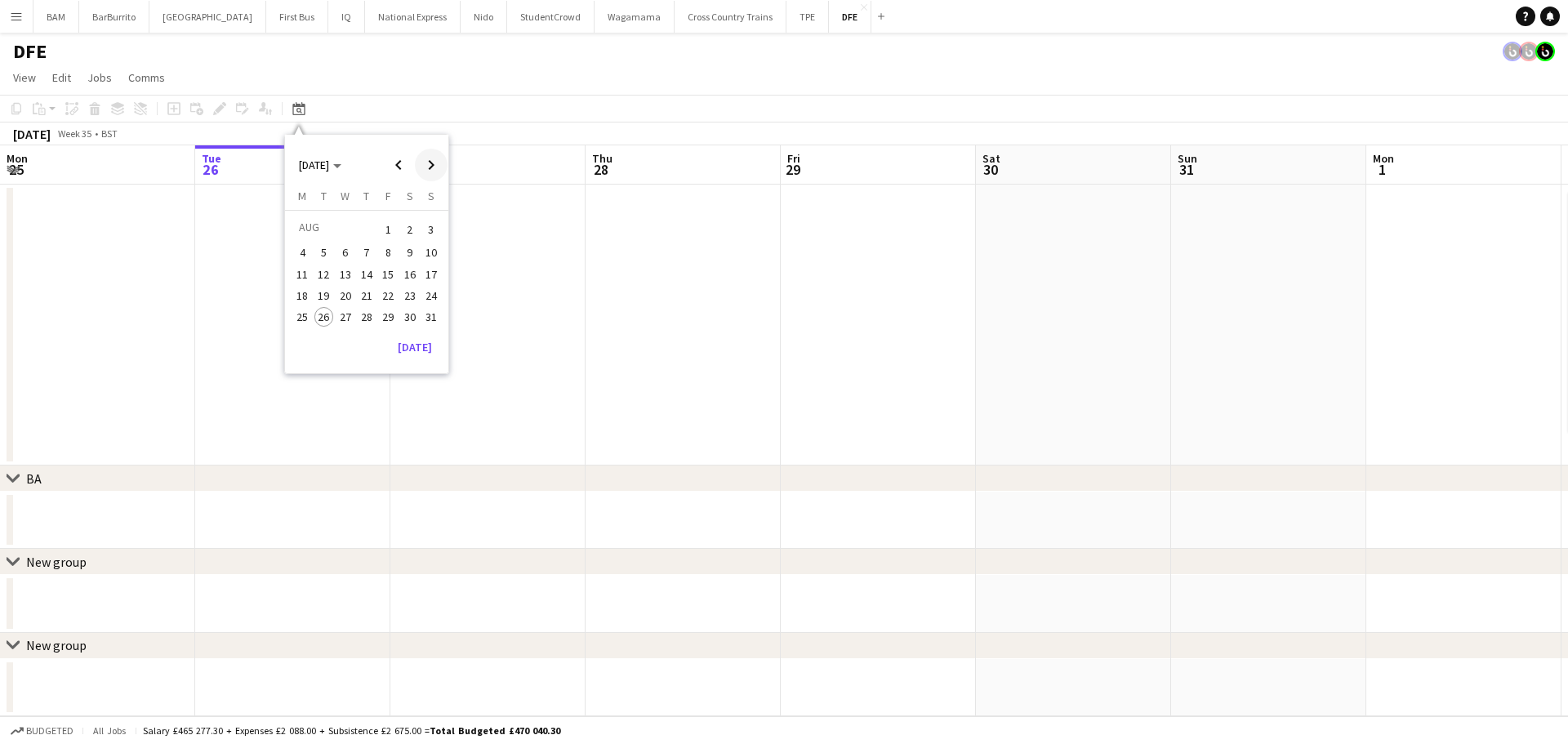
click at [436, 163] on span "Next month" at bounding box center [431, 165] width 32 height 32
click at [298, 288] on span "15" at bounding box center [303, 292] width 20 height 20
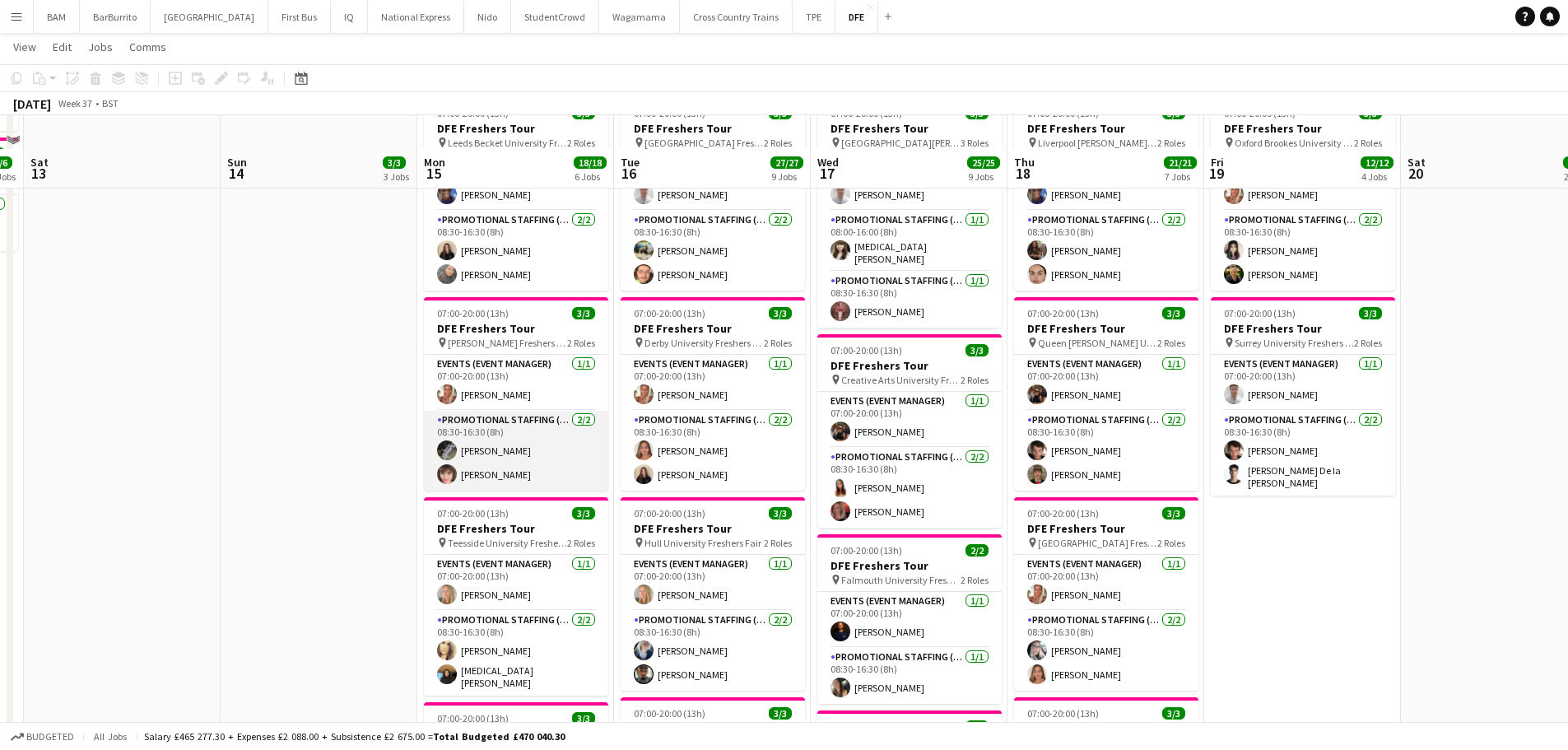
scroll to position [741, 0]
